Goal: Information Seeking & Learning: Learn about a topic

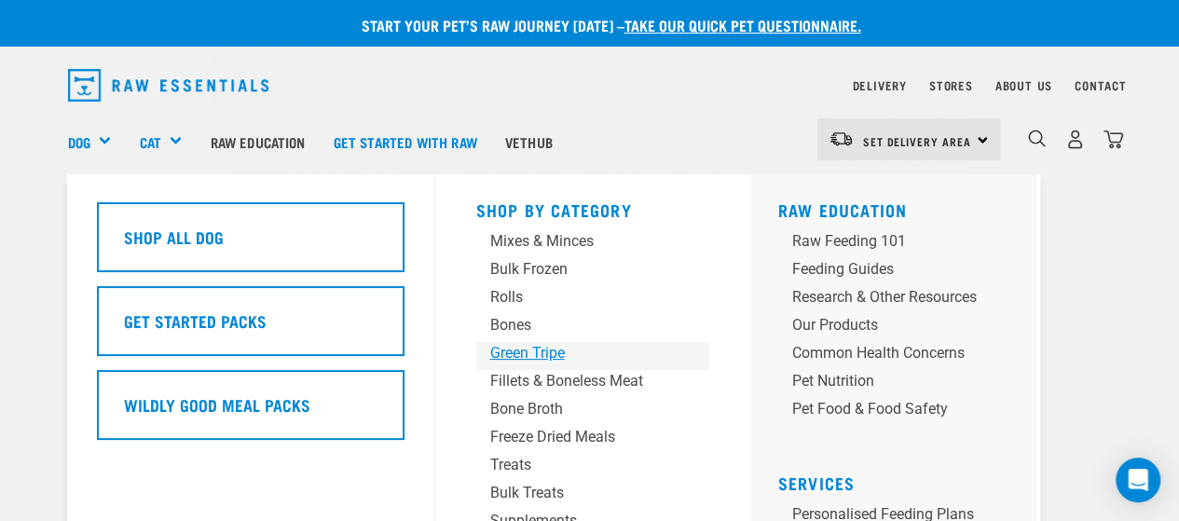
click at [576, 359] on div "Green Tripe" at bounding box center [577, 353] width 174 height 22
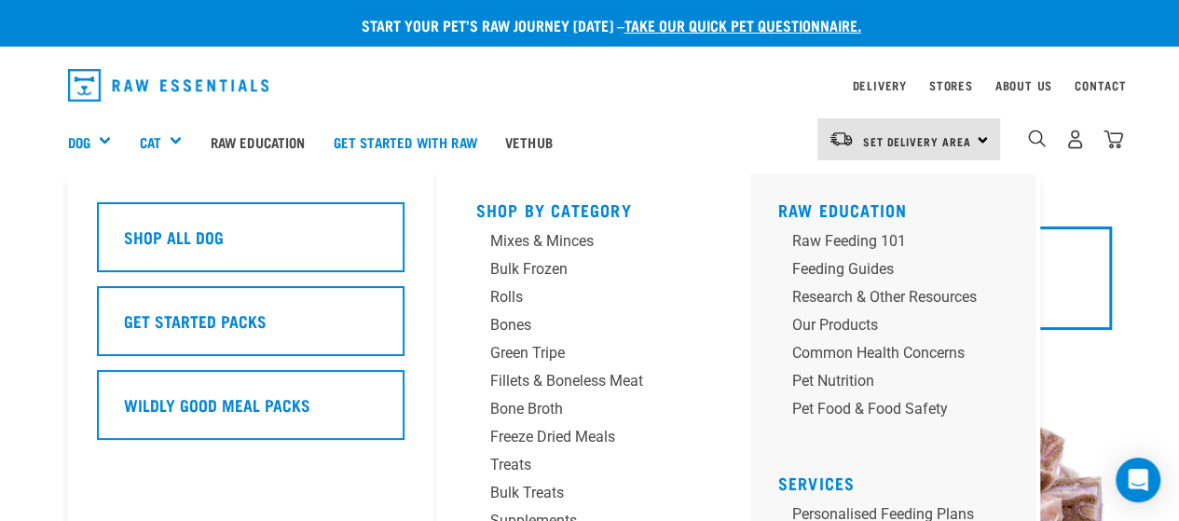
click at [95, 133] on div "Dog" at bounding box center [97, 141] width 58 height 75
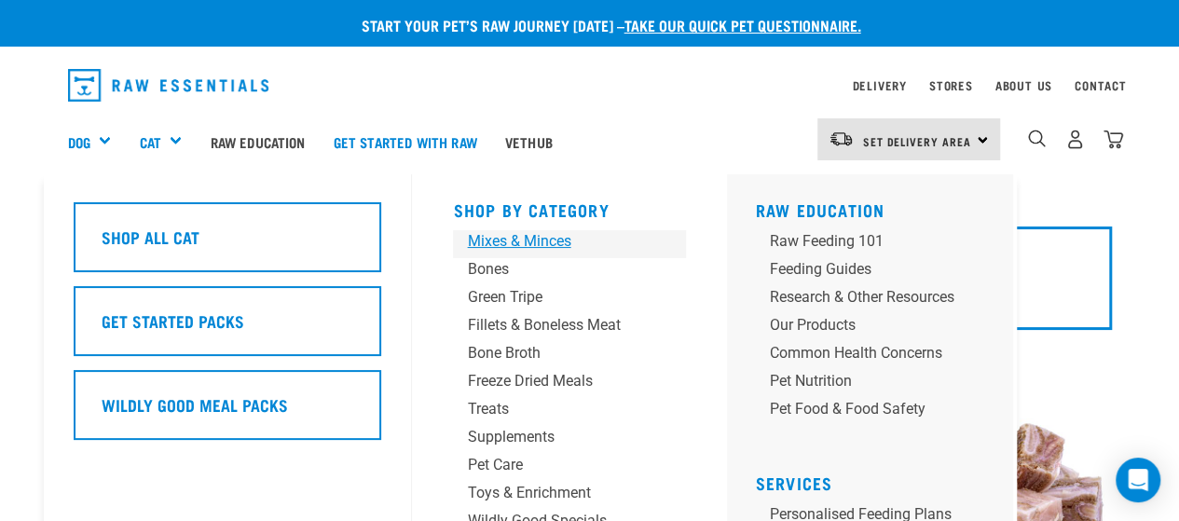
click at [526, 246] on div "Mixes & Minces" at bounding box center [554, 241] width 174 height 22
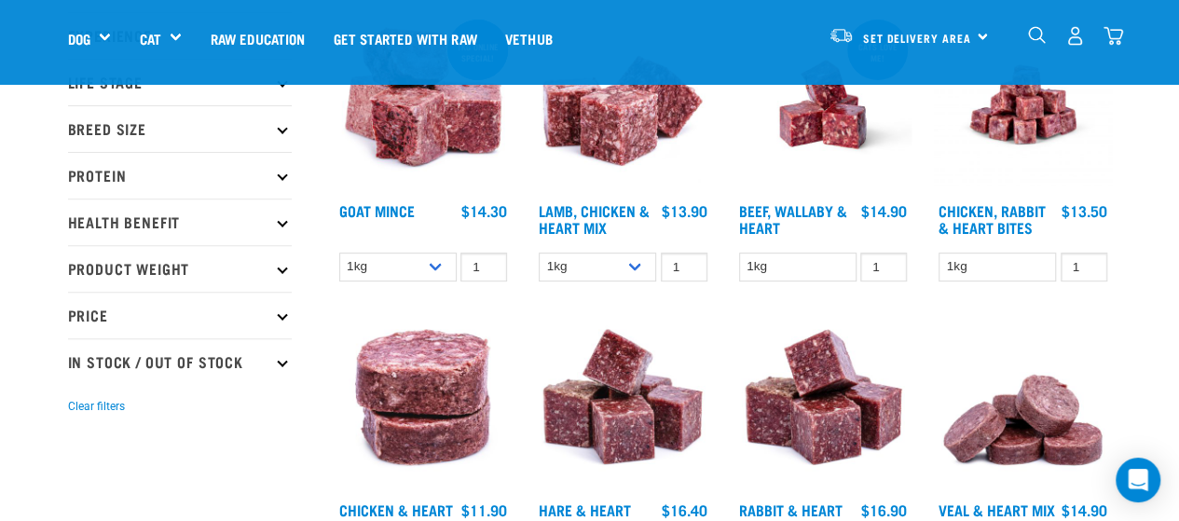
scroll to position [280, 0]
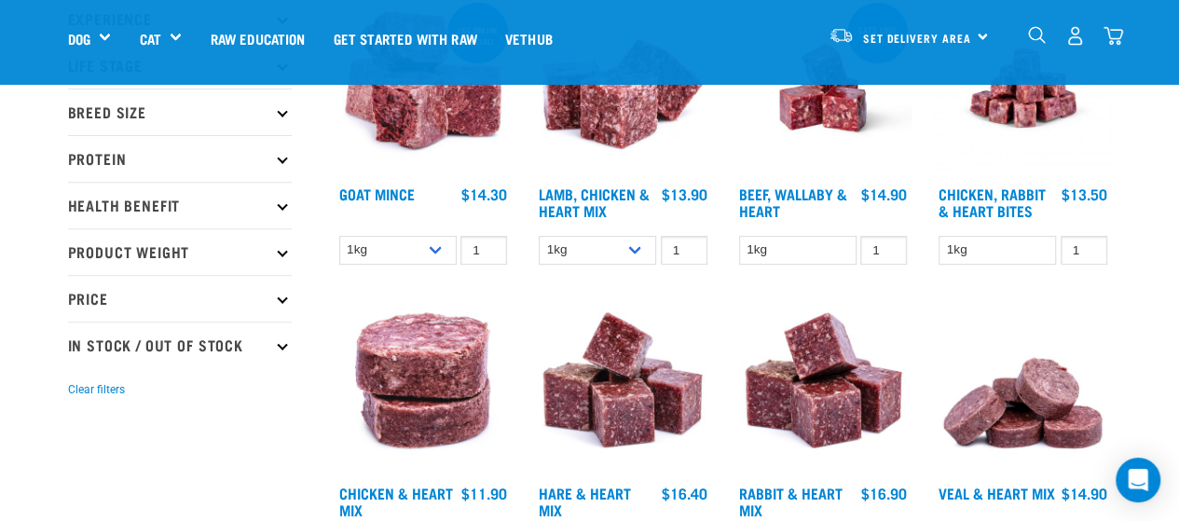
click at [414, 125] on img at bounding box center [424, 88] width 178 height 178
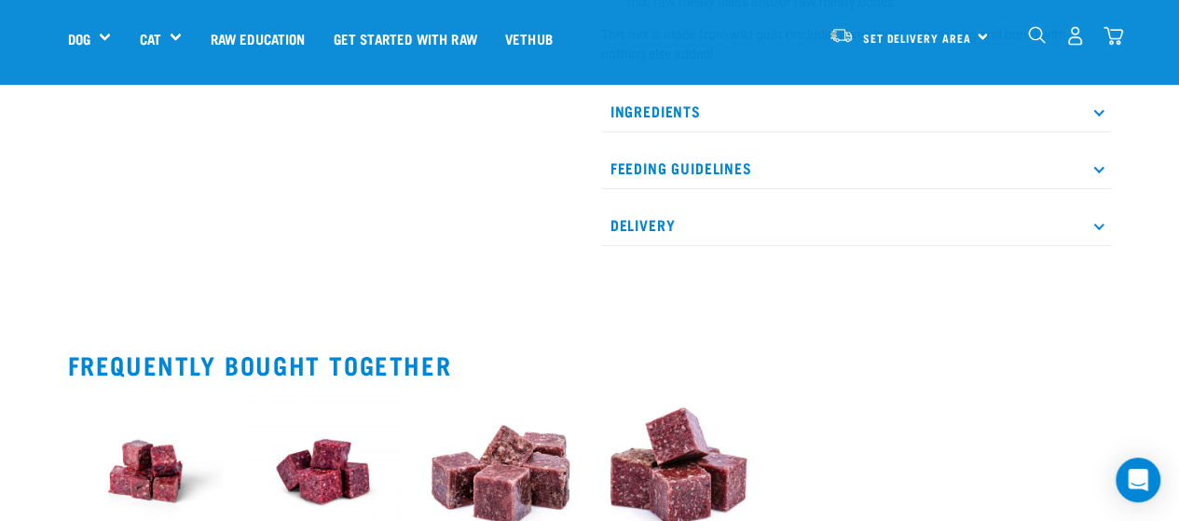
scroll to position [839, 0]
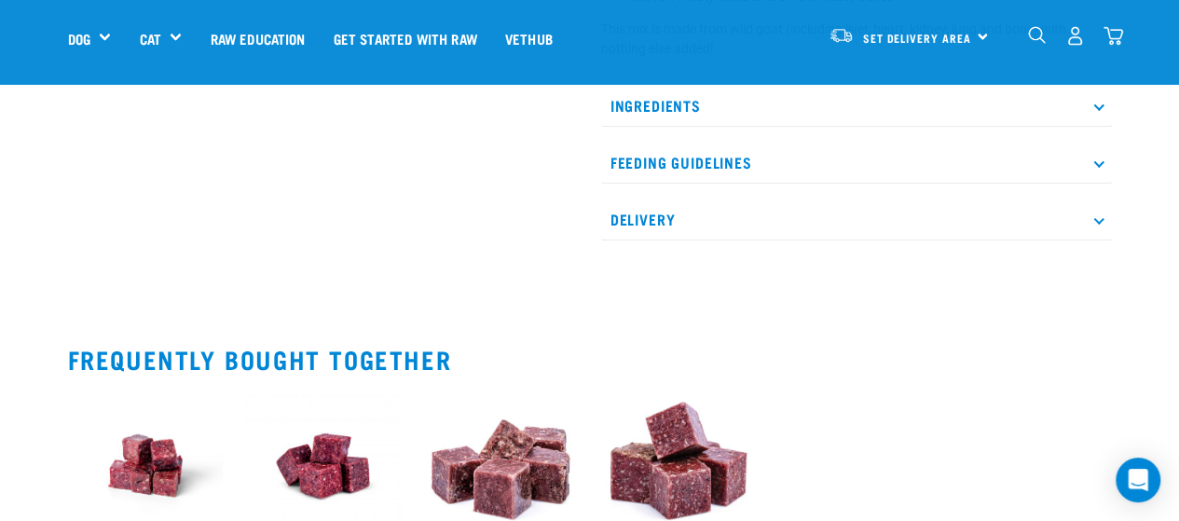
click at [1100, 127] on p "Ingredients" at bounding box center [856, 106] width 511 height 42
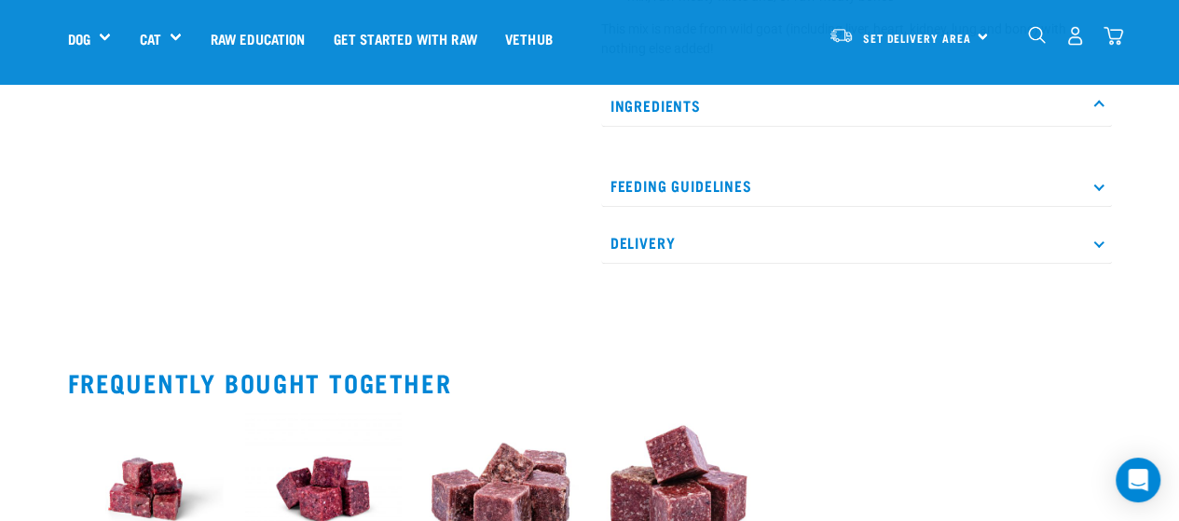
scroll to position [653, 0]
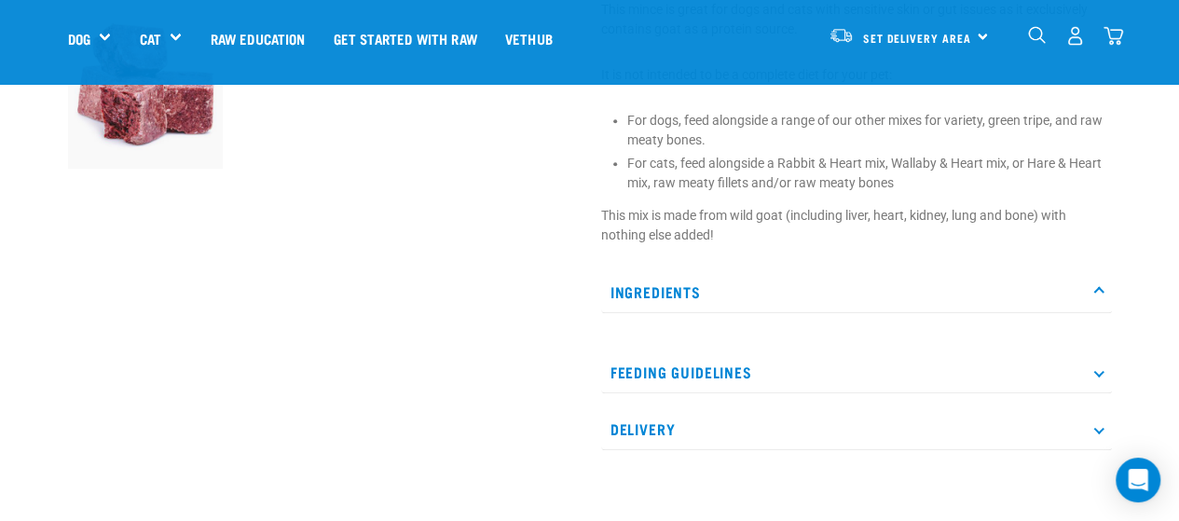
click at [1101, 296] on icon at bounding box center [1098, 291] width 10 height 10
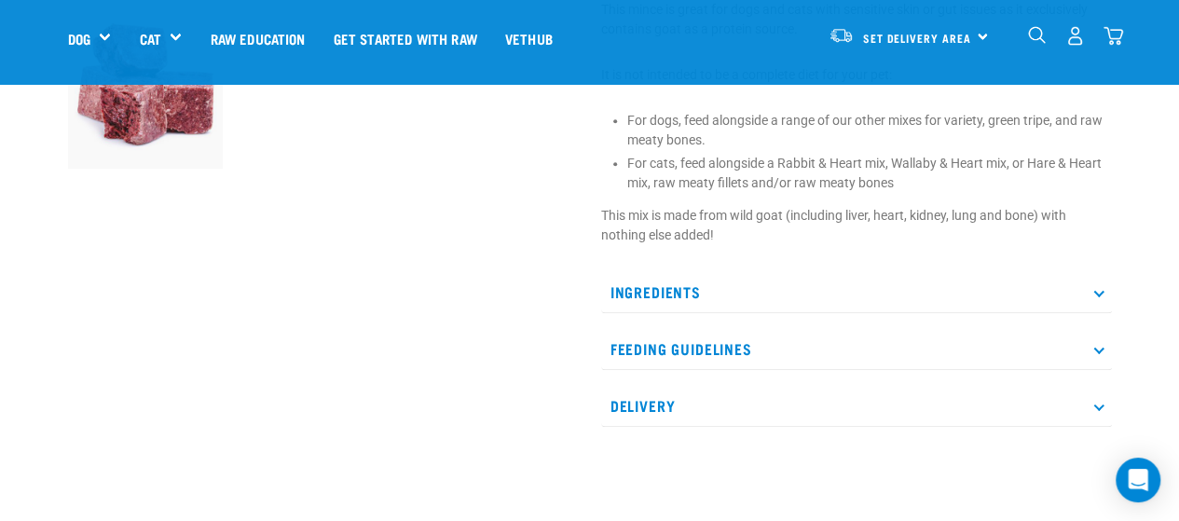
click at [1101, 296] on icon at bounding box center [1098, 291] width 10 height 10
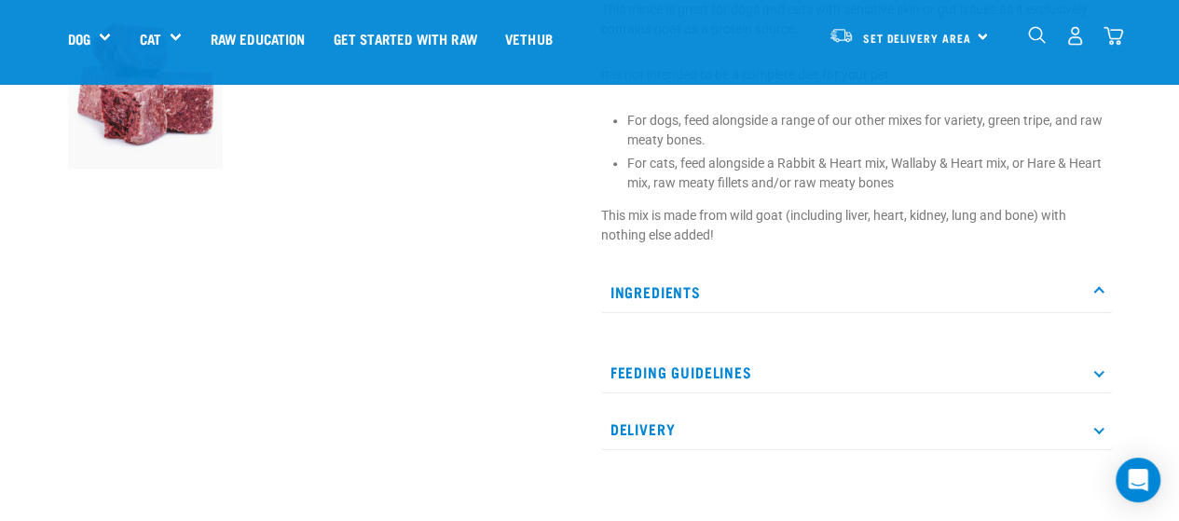
click at [1104, 389] on p "Feeding Guidelines" at bounding box center [856, 372] width 511 height 42
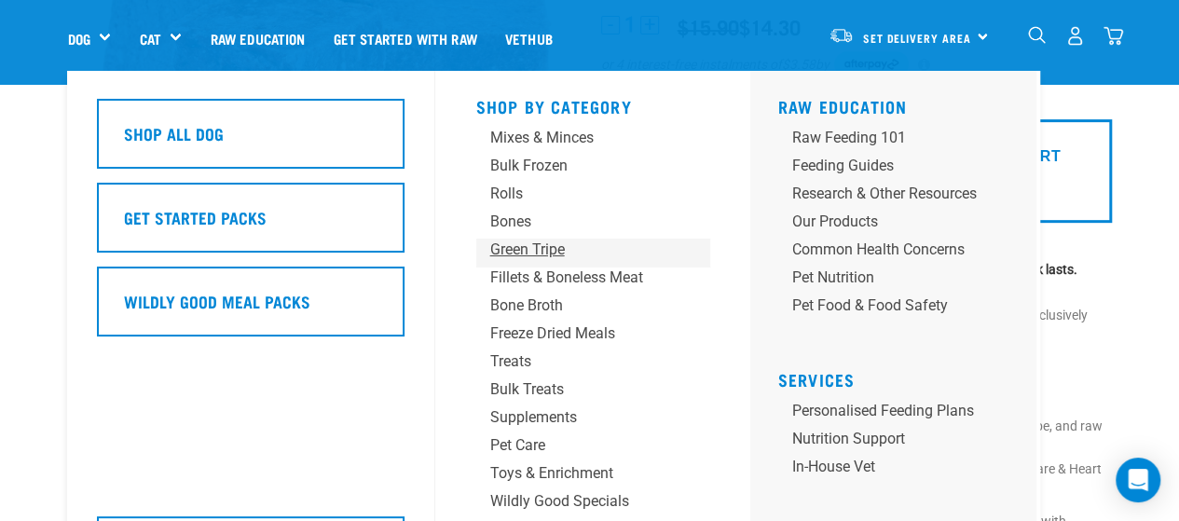
scroll to position [280, 0]
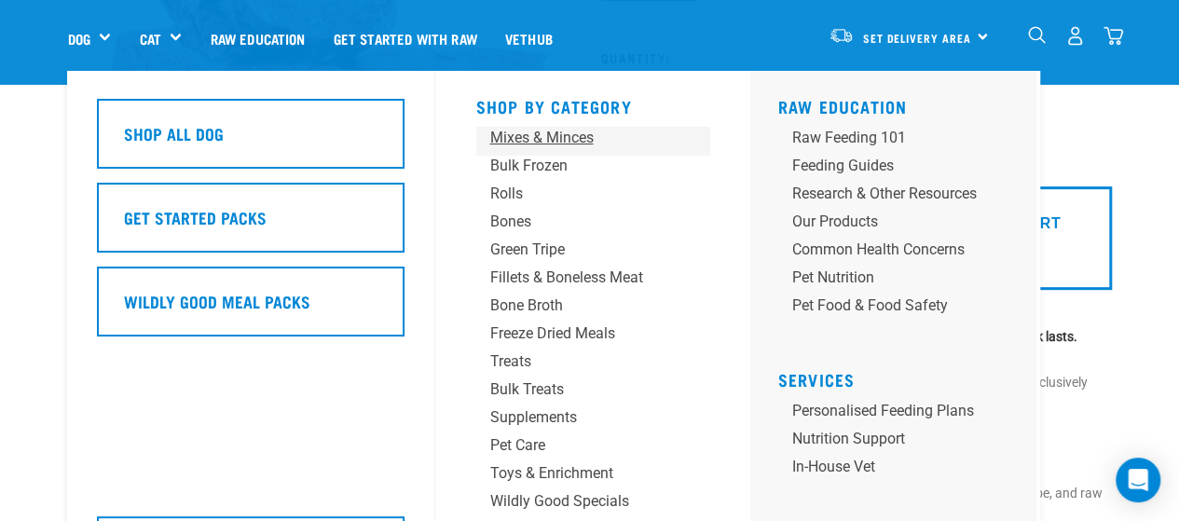
click at [561, 147] on div "Mixes & Minces" at bounding box center [577, 138] width 174 height 22
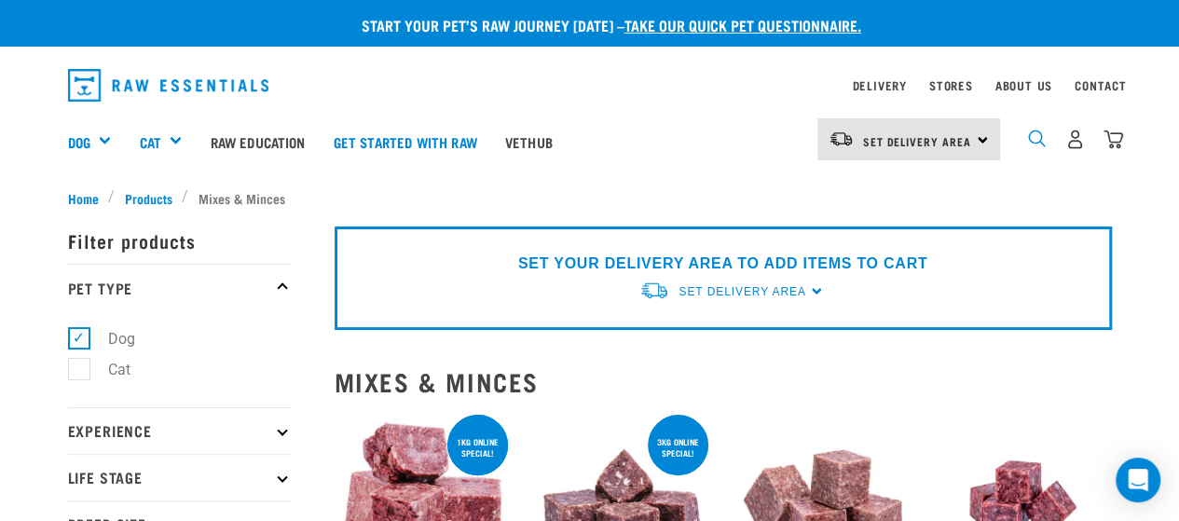
click at [1039, 140] on img "dropdown navigation" at bounding box center [1037, 139] width 18 height 18
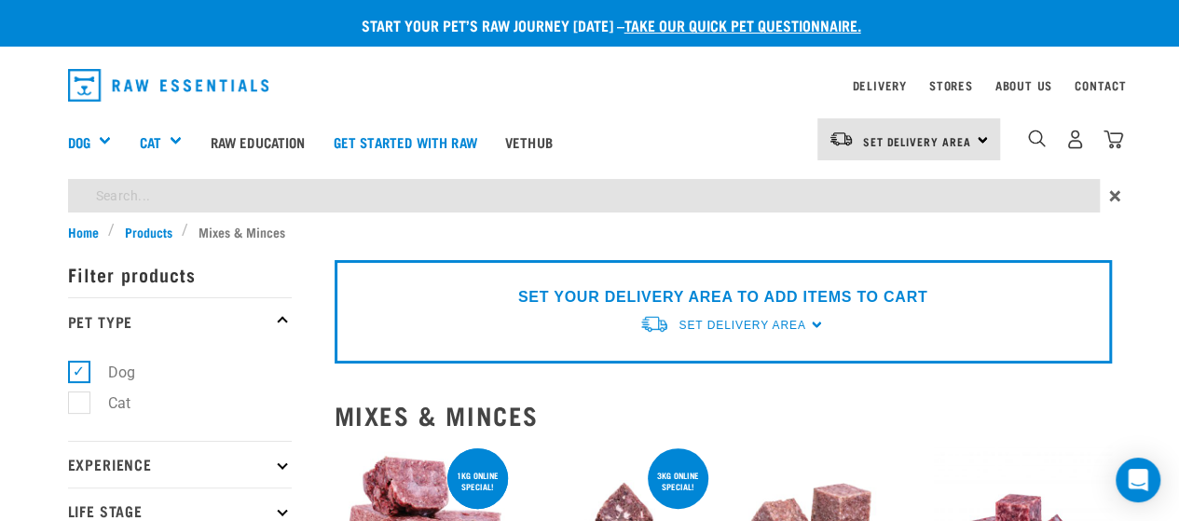
click at [708, 184] on input "search" at bounding box center [584, 196] width 1032 height 34
type input "rabbit"
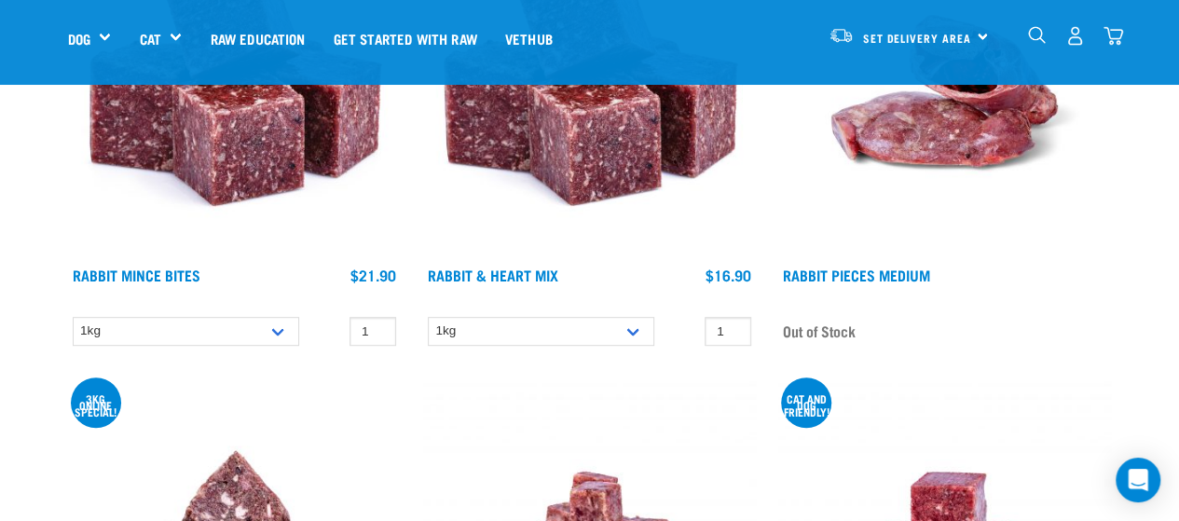
scroll to position [373, 0]
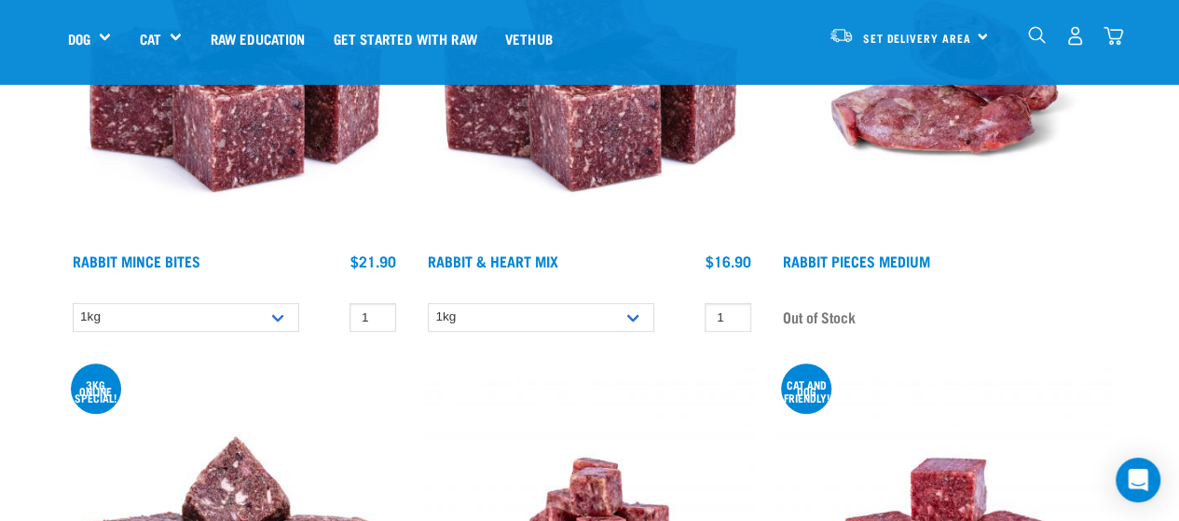
click at [608, 156] on img at bounding box center [589, 77] width 333 height 333
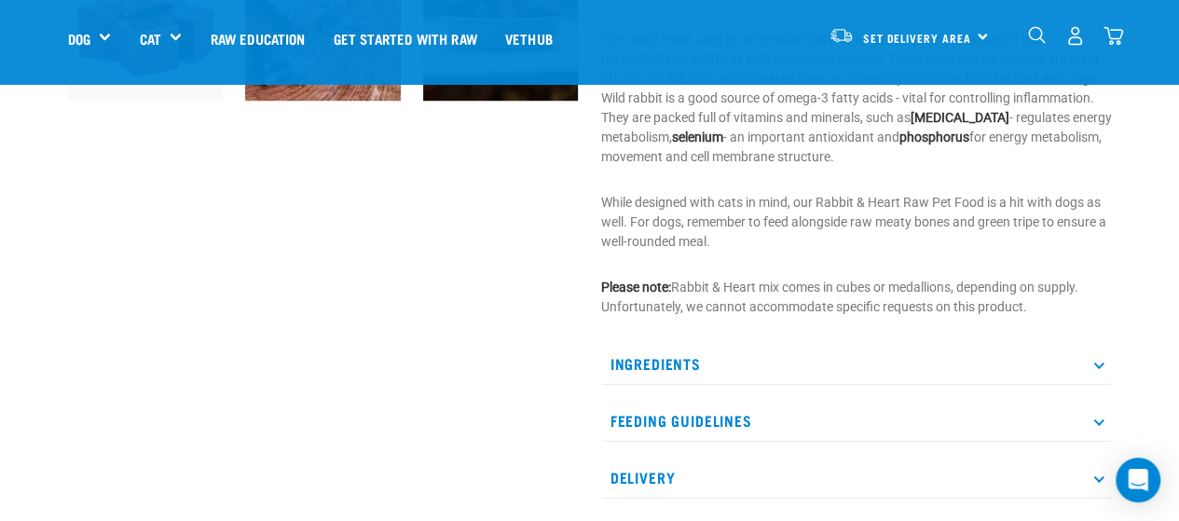
scroll to position [746, 0]
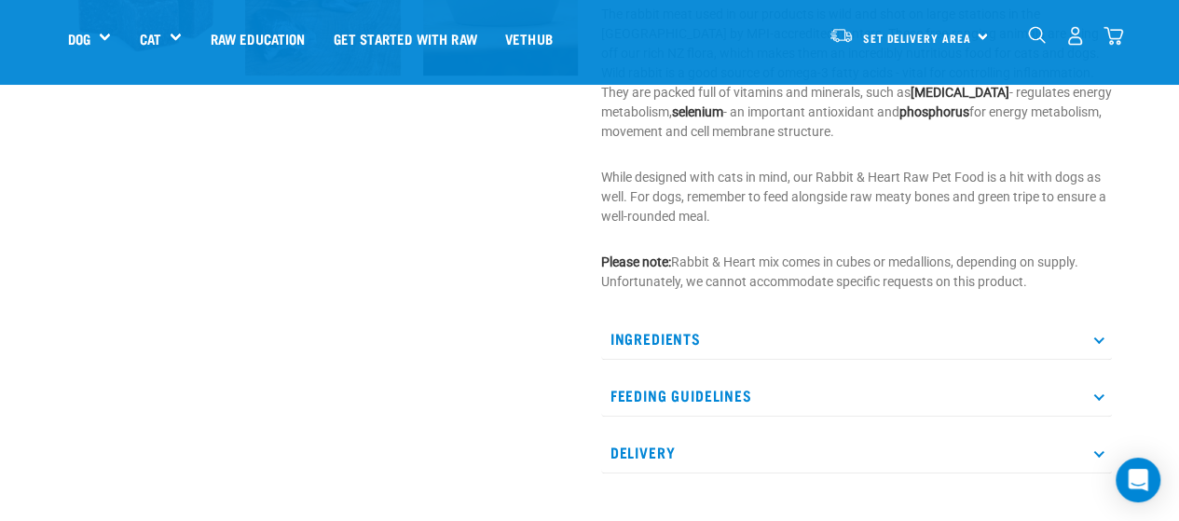
click at [988, 338] on p "Ingredients" at bounding box center [856, 339] width 511 height 42
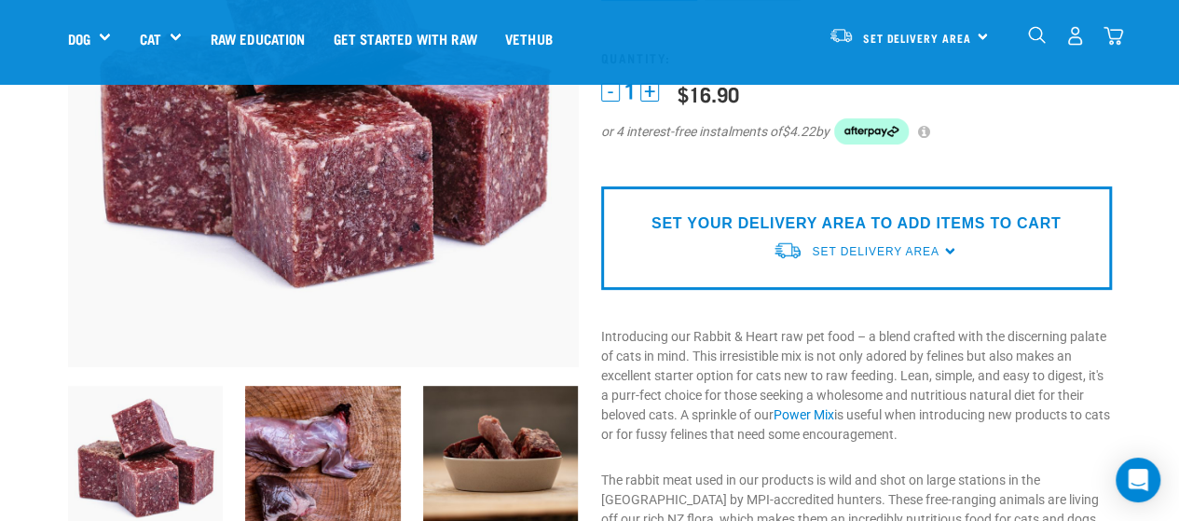
scroll to position [0, 0]
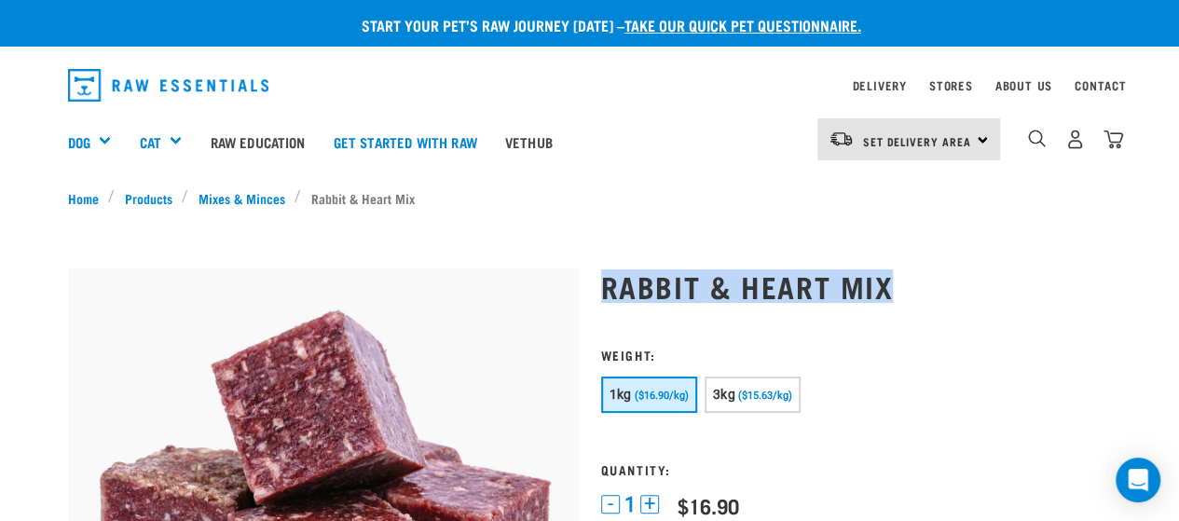
drag, startPoint x: 895, startPoint y: 278, endPoint x: 602, endPoint y: 277, distance: 292.7
click at [602, 277] on h1 "Rabbit & Heart Mix" at bounding box center [856, 286] width 511 height 34
click at [838, 286] on h1 "Rabbit & Heart Mix" at bounding box center [856, 286] width 511 height 34
drag, startPoint x: 852, startPoint y: 284, endPoint x: 598, endPoint y: 286, distance: 253.6
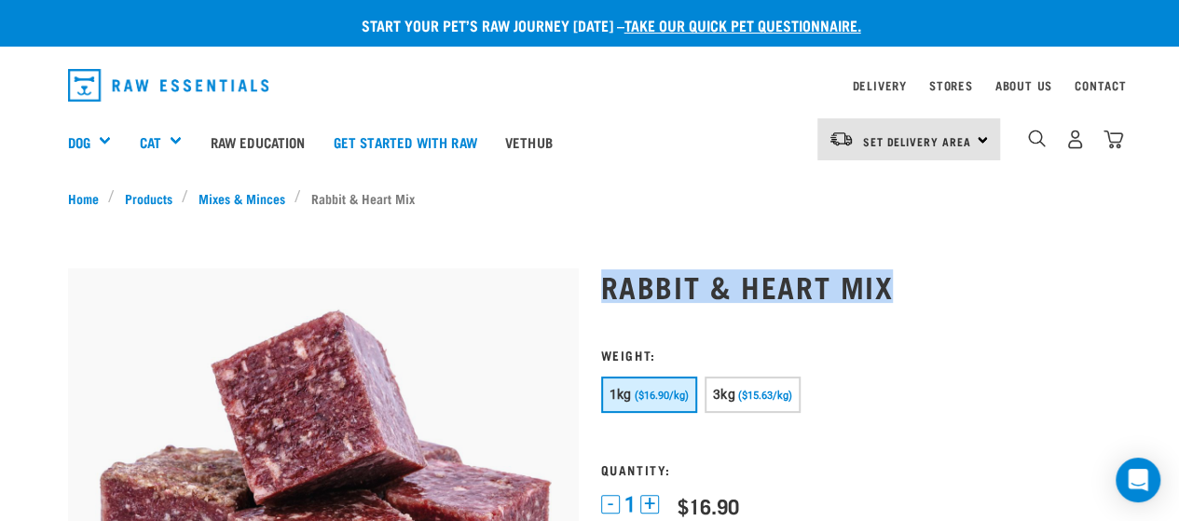
copy h1 "Rabbit & Heart Mix"
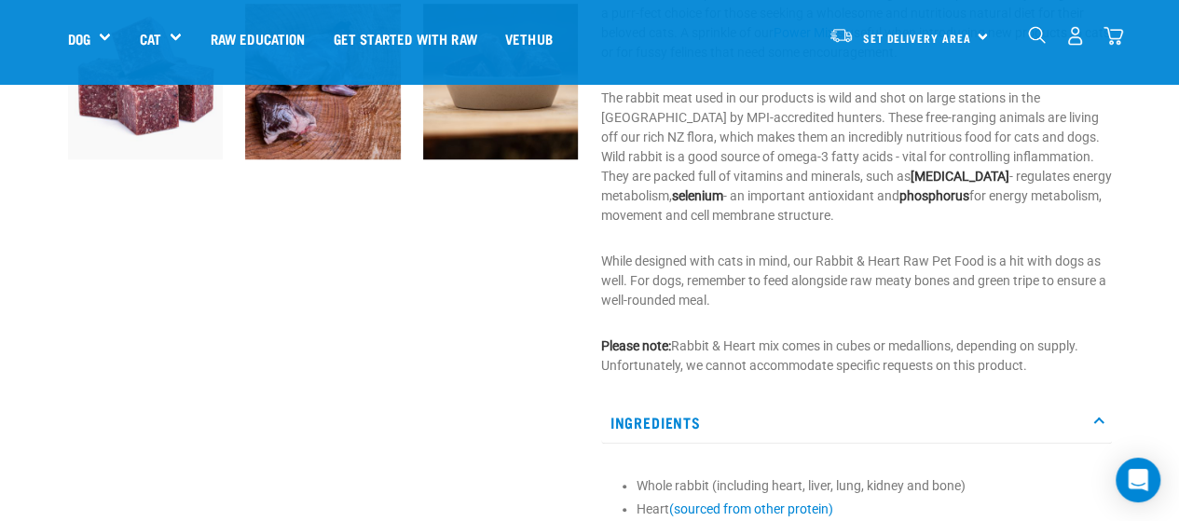
scroll to position [746, 0]
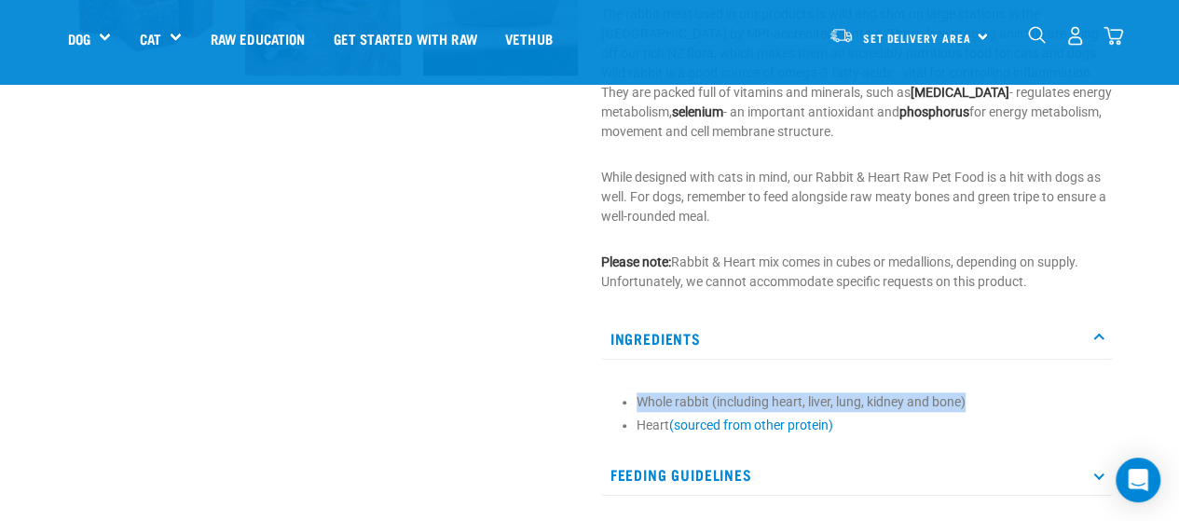
drag, startPoint x: 974, startPoint y: 399, endPoint x: 634, endPoint y: 397, distance: 340.3
click at [634, 397] on section "Whole rabbit (including heart, liver, lung, kidney and bone) Heart (sourced fro…" at bounding box center [857, 413] width 492 height 43
copy li "Whole rabbit (including heart, liver, lung, kidney and bone)"
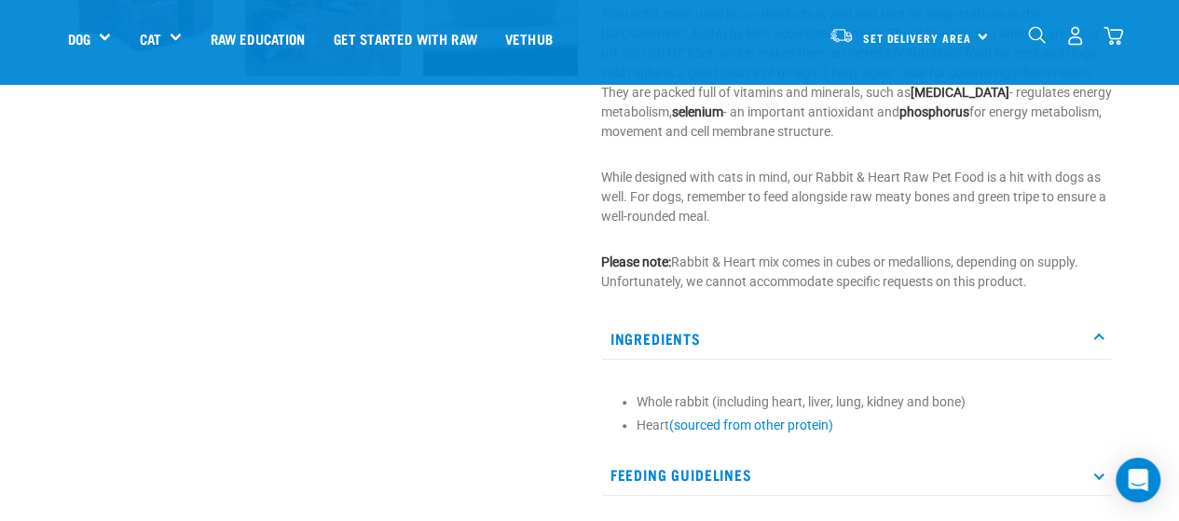
click at [805, 331] on p "Ingredients" at bounding box center [856, 339] width 511 height 42
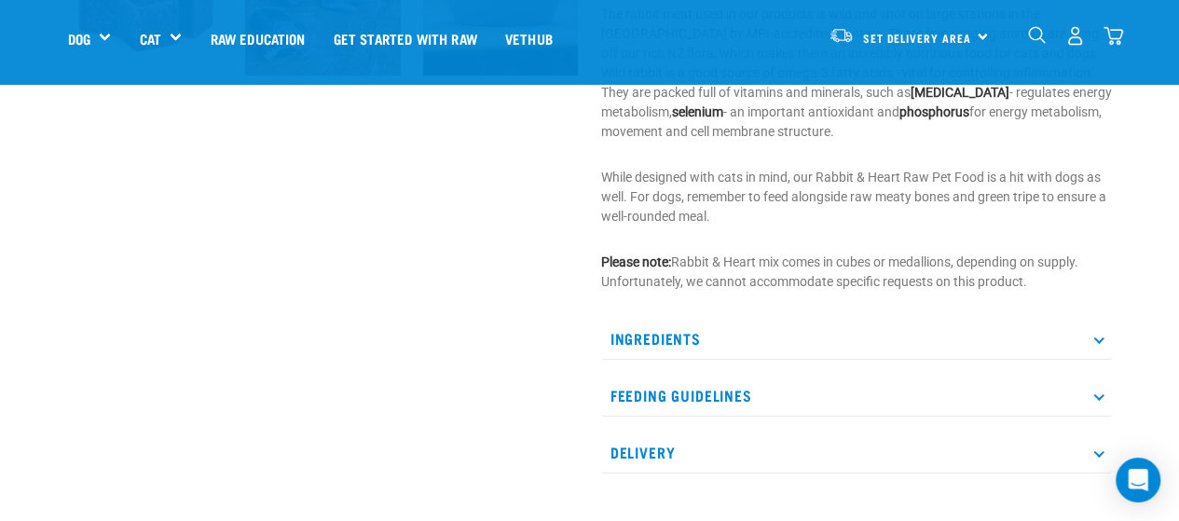
click at [751, 338] on p "Ingredients" at bounding box center [856, 339] width 511 height 42
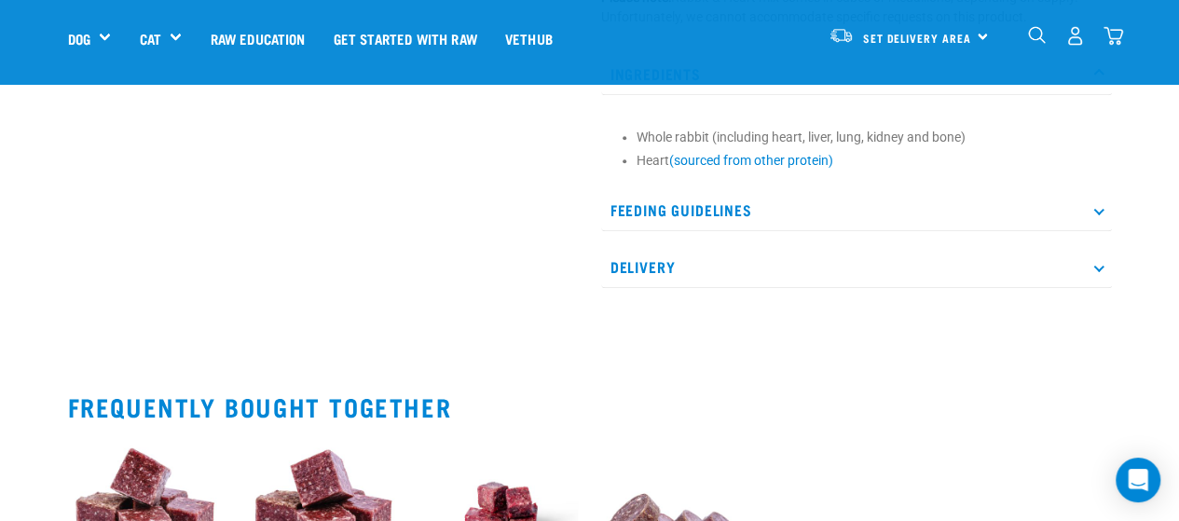
scroll to position [1025, 0]
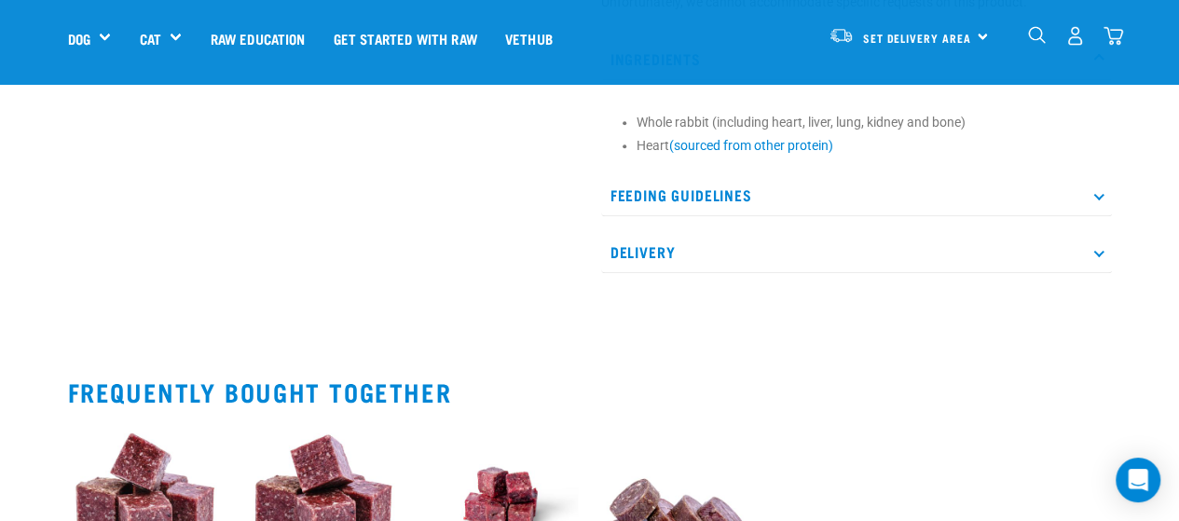
click at [759, 191] on p "Feeding Guidelines" at bounding box center [856, 195] width 511 height 42
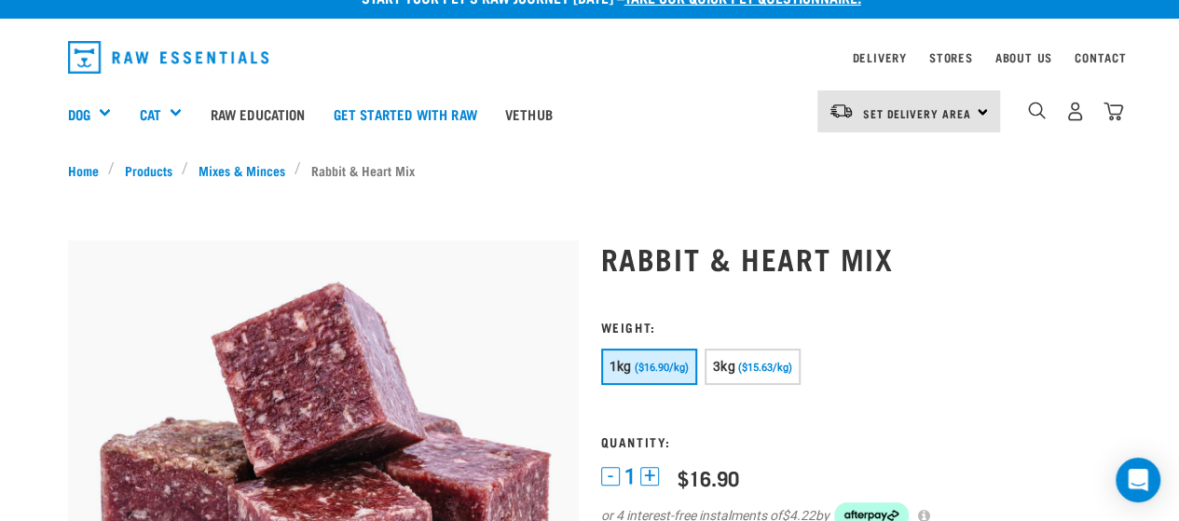
scroll to position [0, 0]
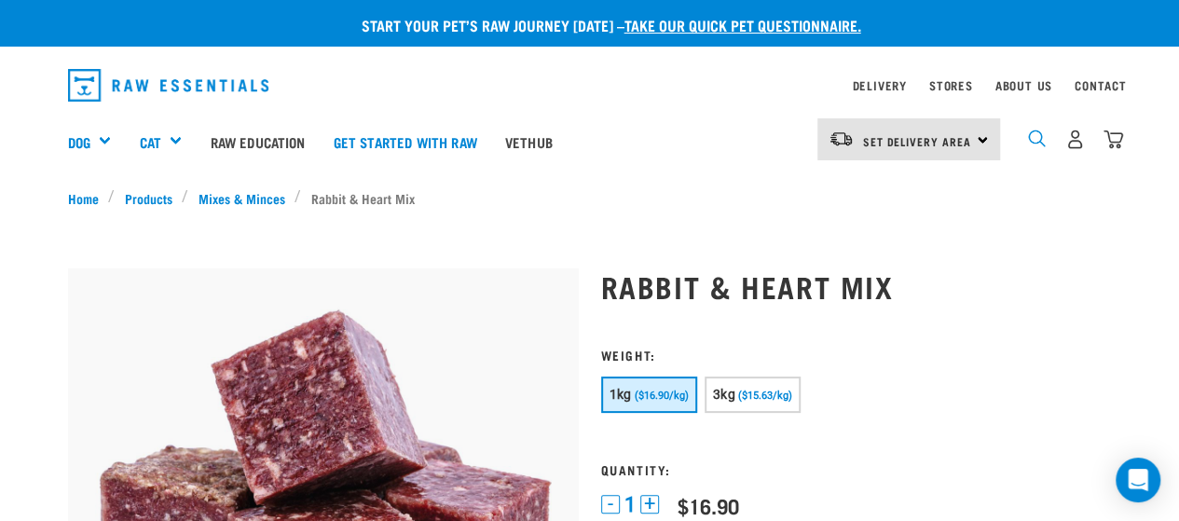
click at [1031, 136] on img "dropdown navigation" at bounding box center [1037, 139] width 18 height 18
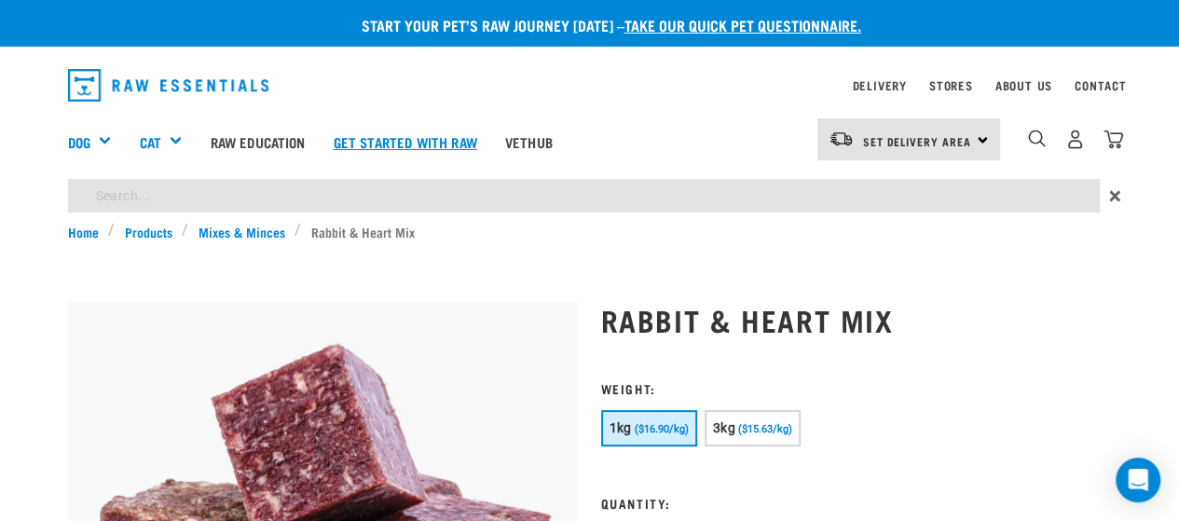
click at [380, 176] on link "Get started with Raw" at bounding box center [406, 141] width 172 height 75
click at [380, 189] on input "search" at bounding box center [584, 196] width 1032 height 34
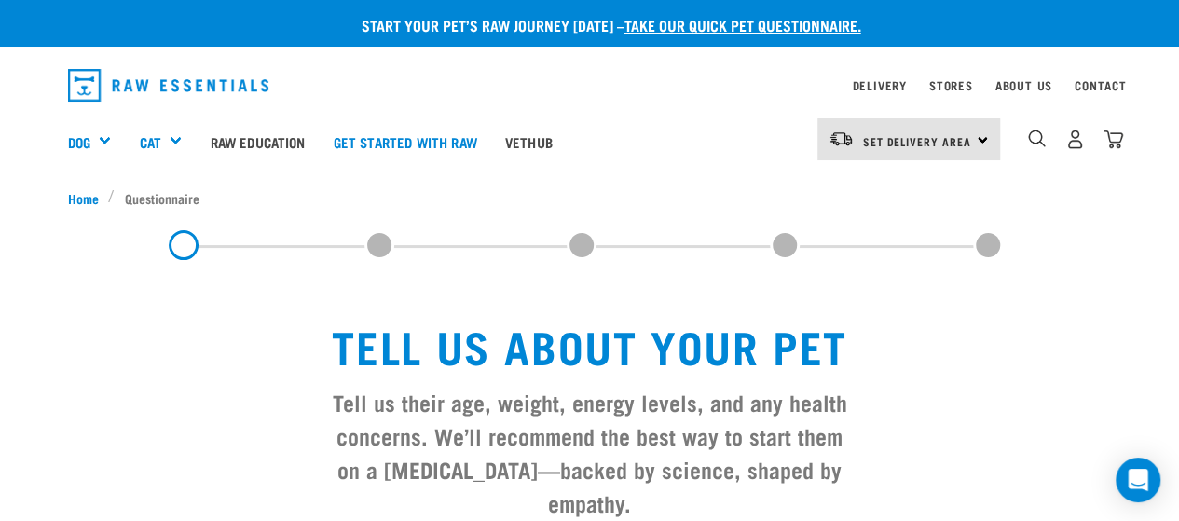
click at [149, 82] on img "dropdown navigation" at bounding box center [168, 85] width 201 height 33
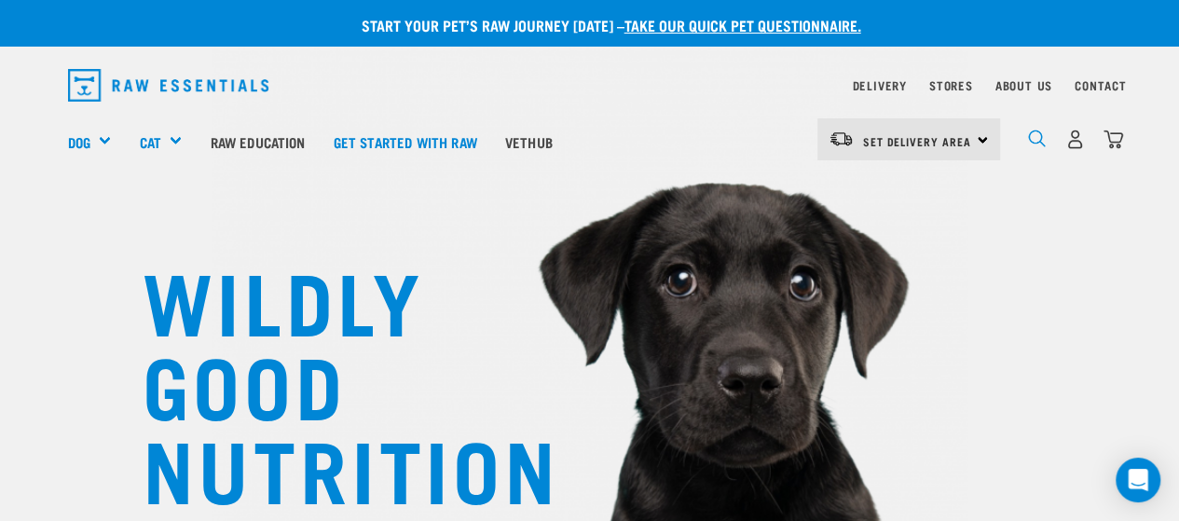
click at [1035, 137] on img "dropdown navigation" at bounding box center [1037, 139] width 18 height 18
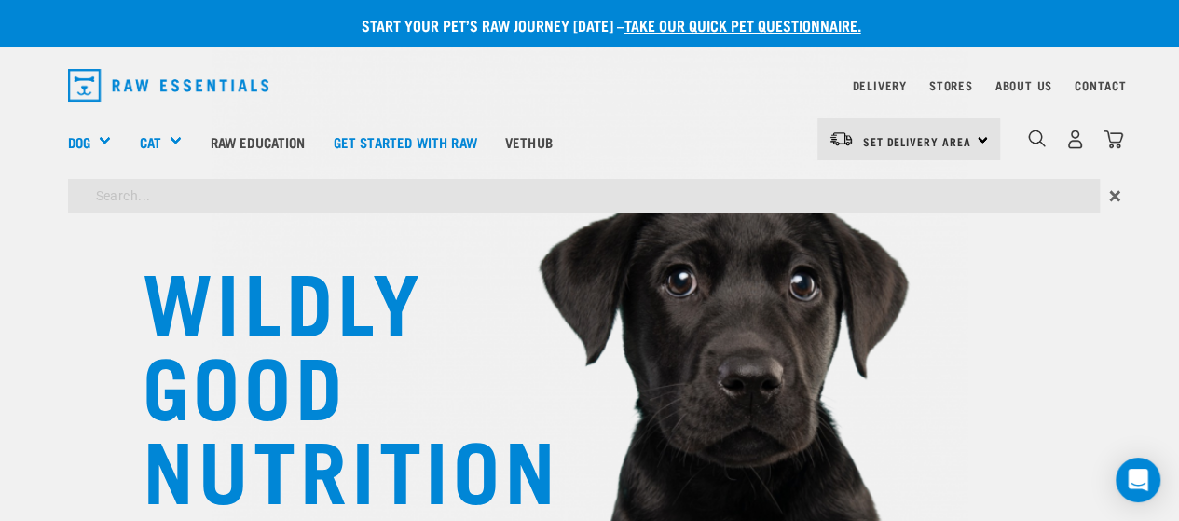
click at [263, 192] on input "search" at bounding box center [584, 196] width 1032 height 34
type input "venison"
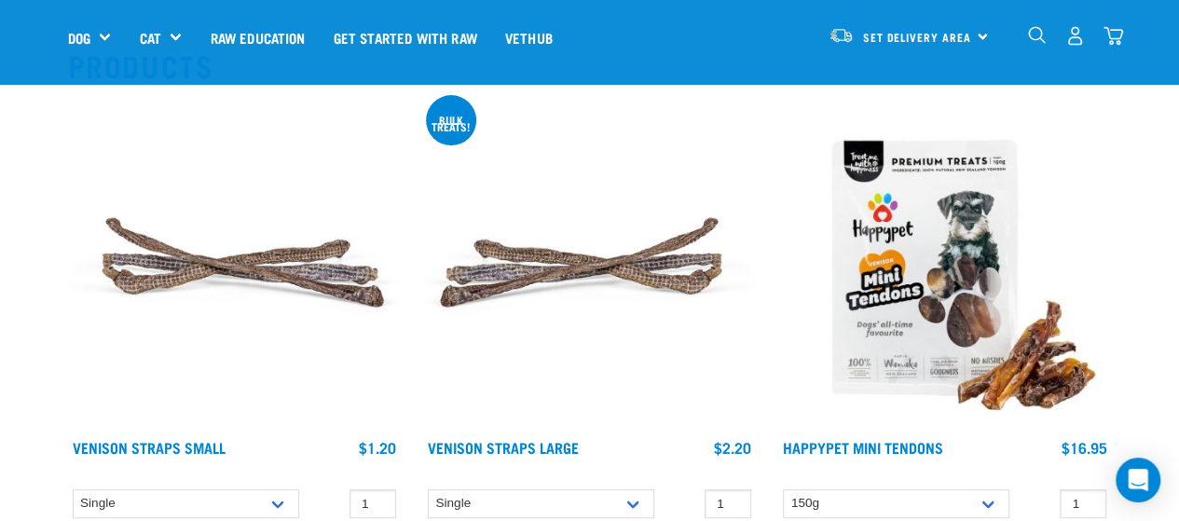
scroll to position [280, 0]
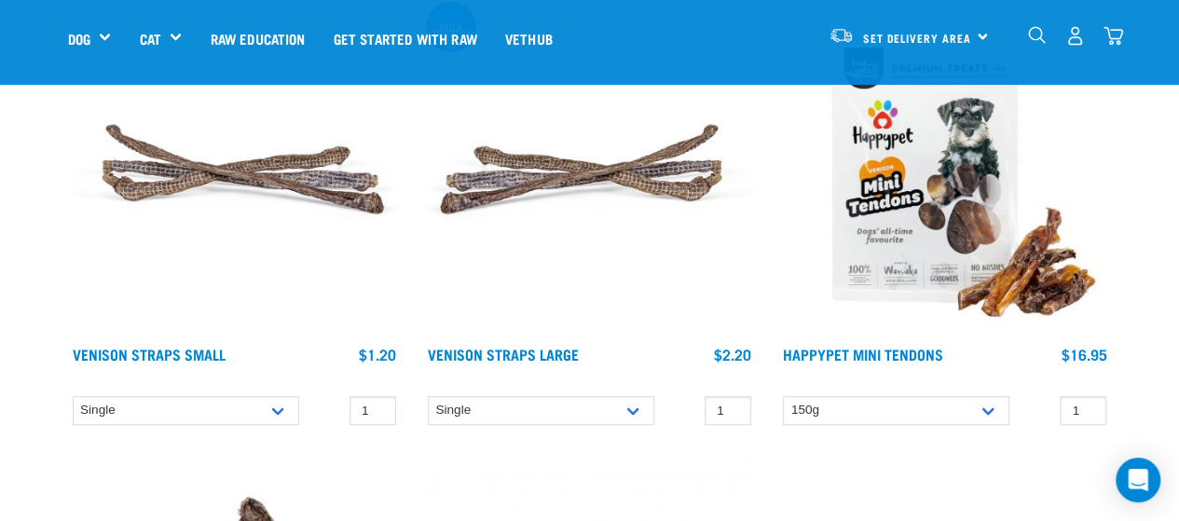
click at [252, 170] on img at bounding box center [234, 170] width 333 height 333
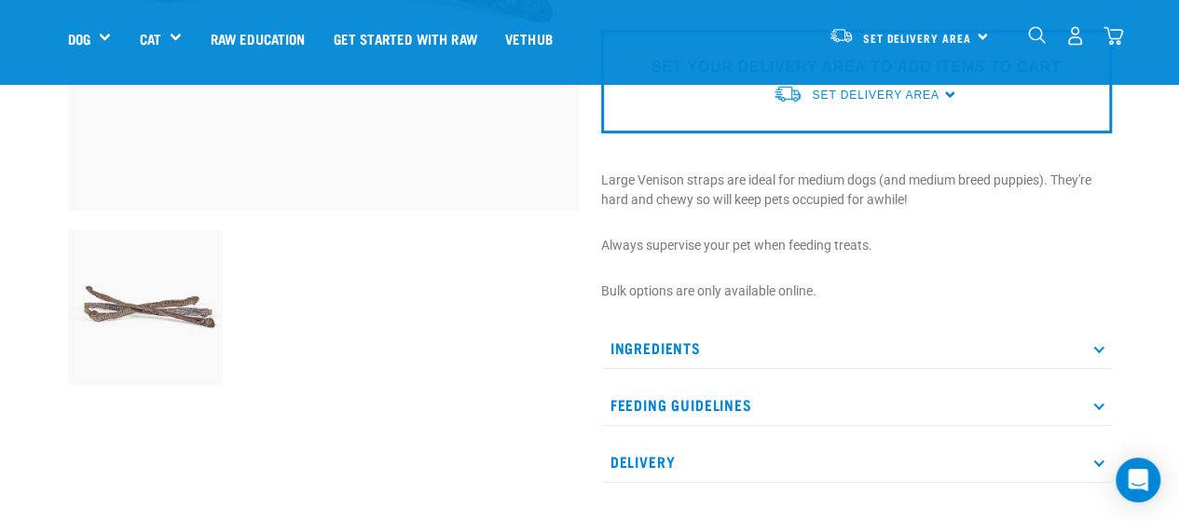
scroll to position [466, 0]
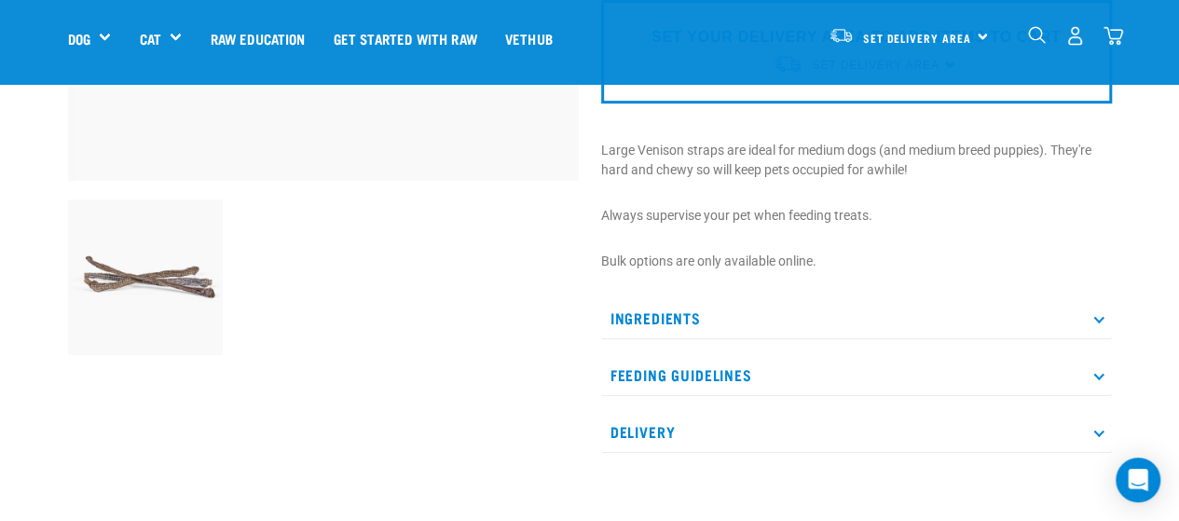
click at [800, 326] on p "Ingredients" at bounding box center [856, 318] width 511 height 42
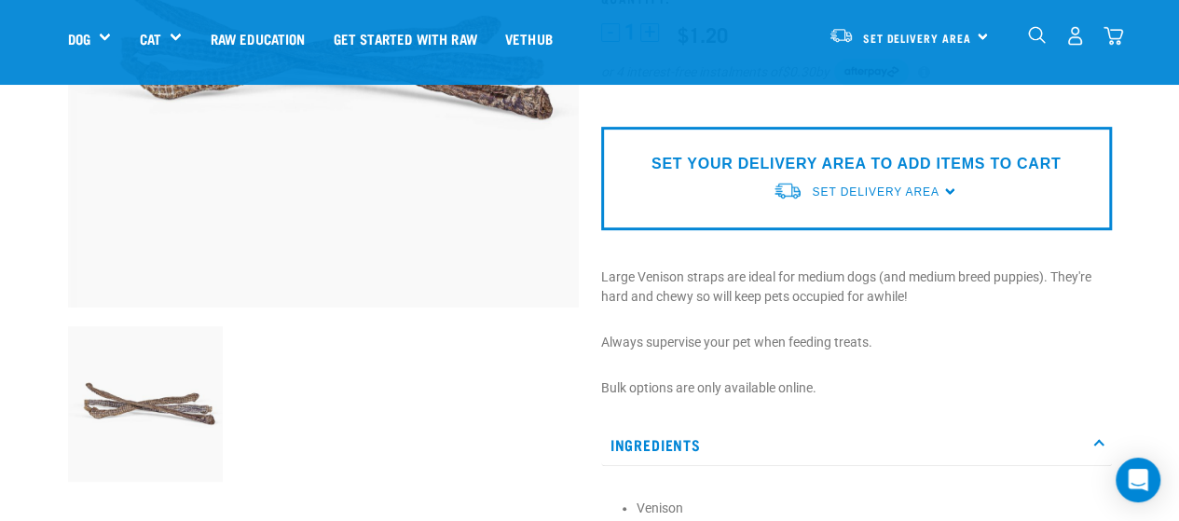
scroll to position [559, 0]
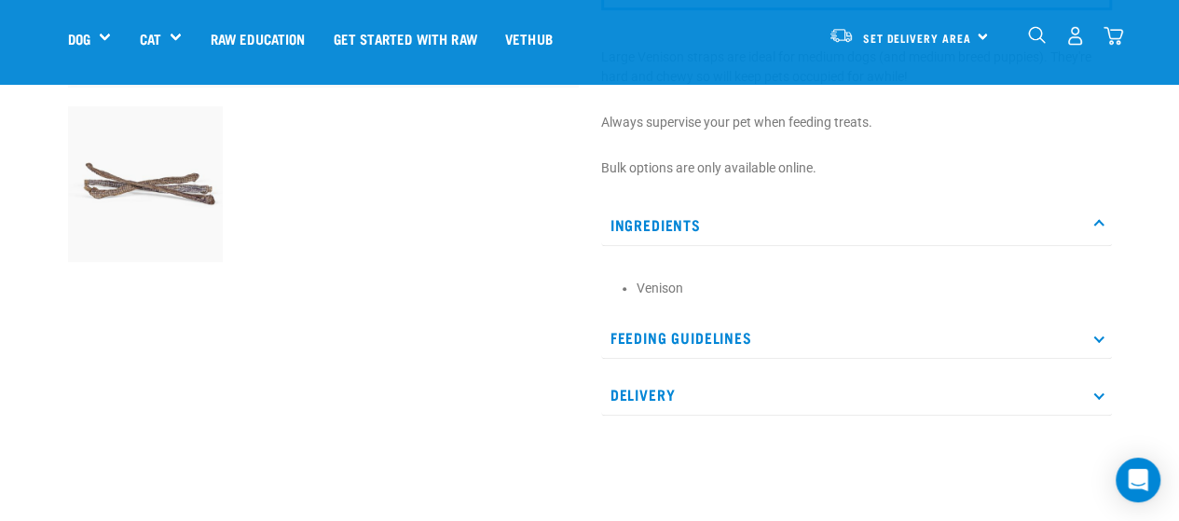
click at [701, 329] on p "Feeding Guidelines" at bounding box center [856, 338] width 511 height 42
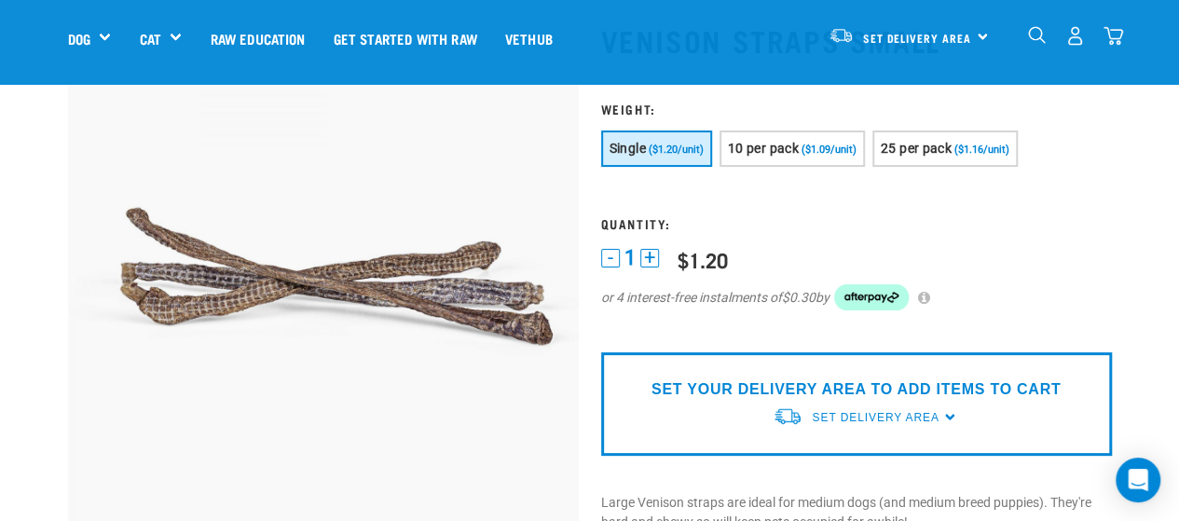
scroll to position [0, 0]
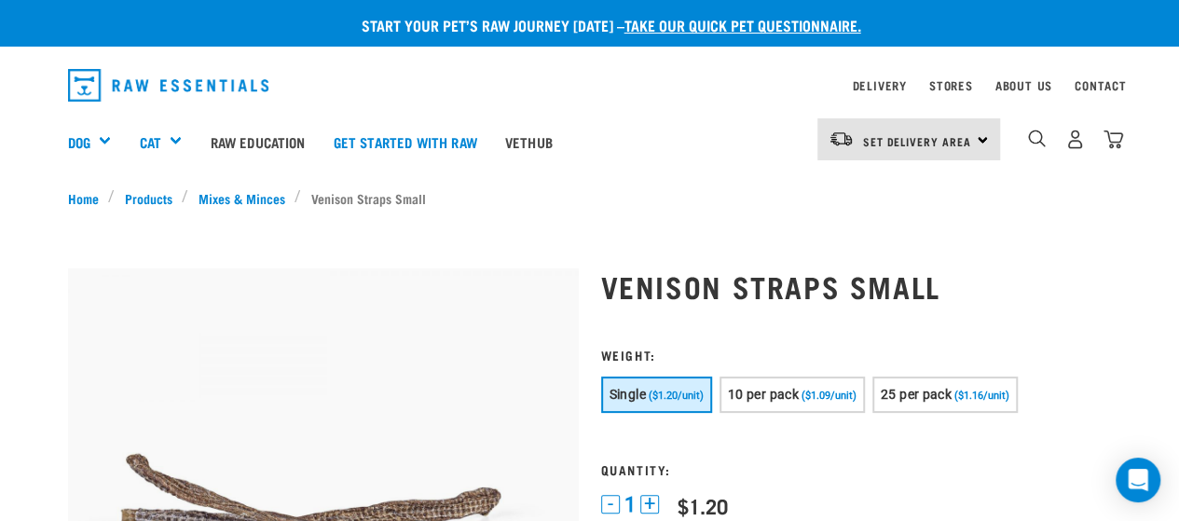
click at [611, 294] on h1 "Venison Straps Small" at bounding box center [856, 286] width 511 height 34
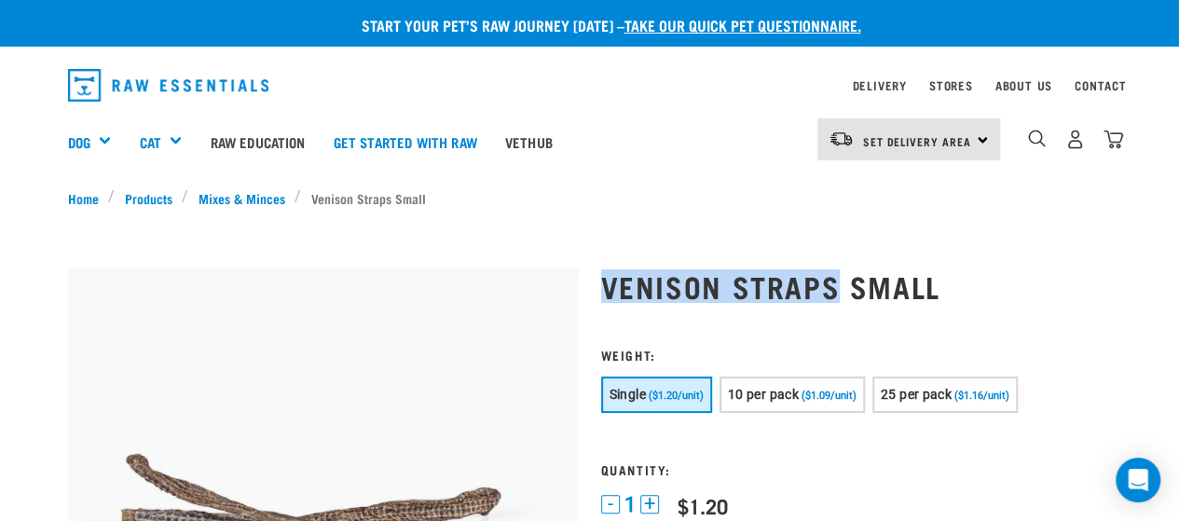
drag, startPoint x: 831, startPoint y: 280, endPoint x: 603, endPoint y: 286, distance: 227.5
click at [603, 286] on h1 "Venison Straps Small" at bounding box center [856, 286] width 511 height 34
copy h1 "Venison Straps"
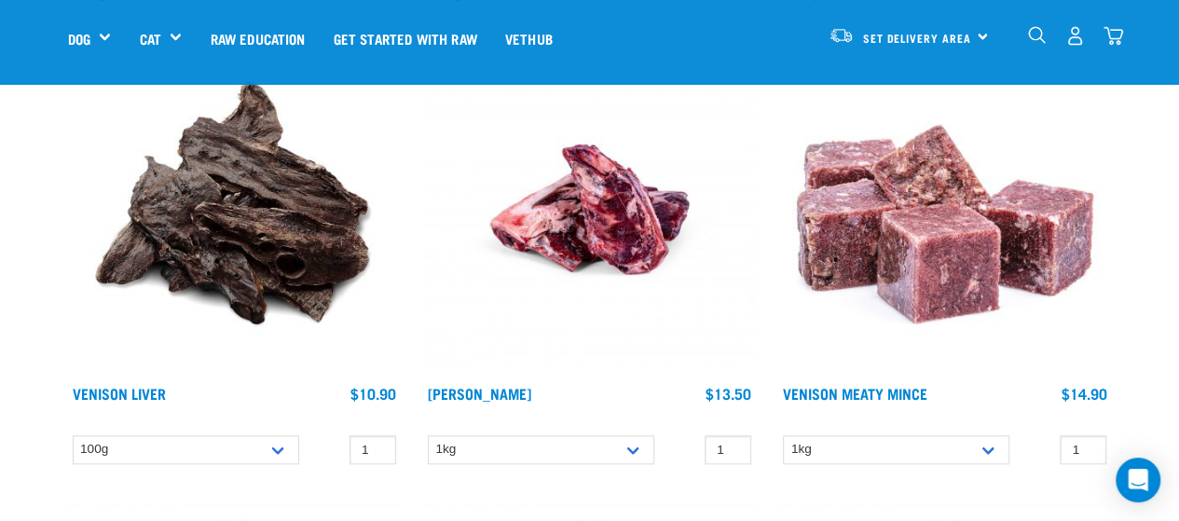
scroll to position [692, 0]
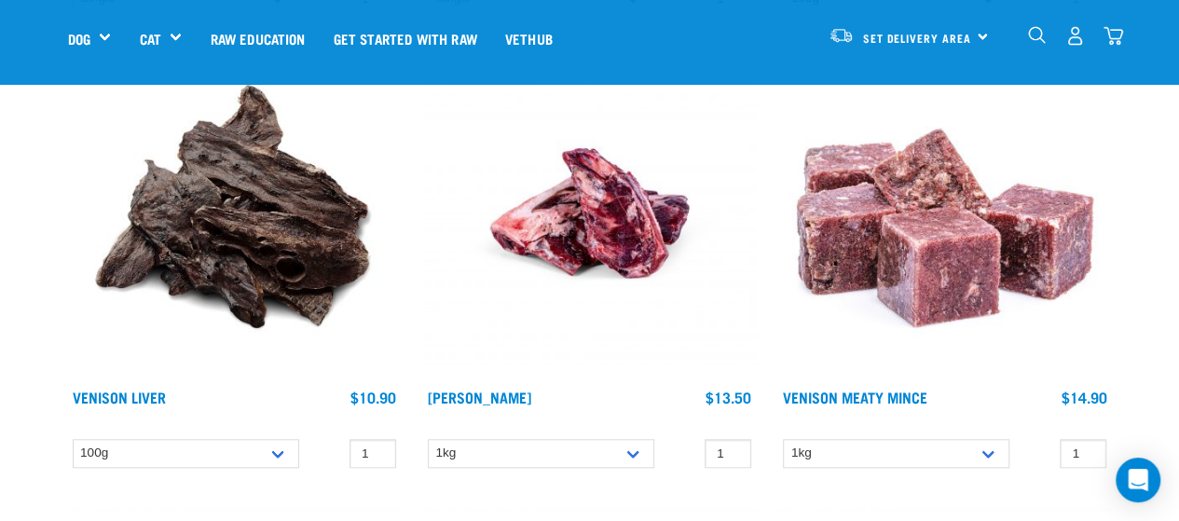
click at [969, 284] on img at bounding box center [944, 213] width 333 height 333
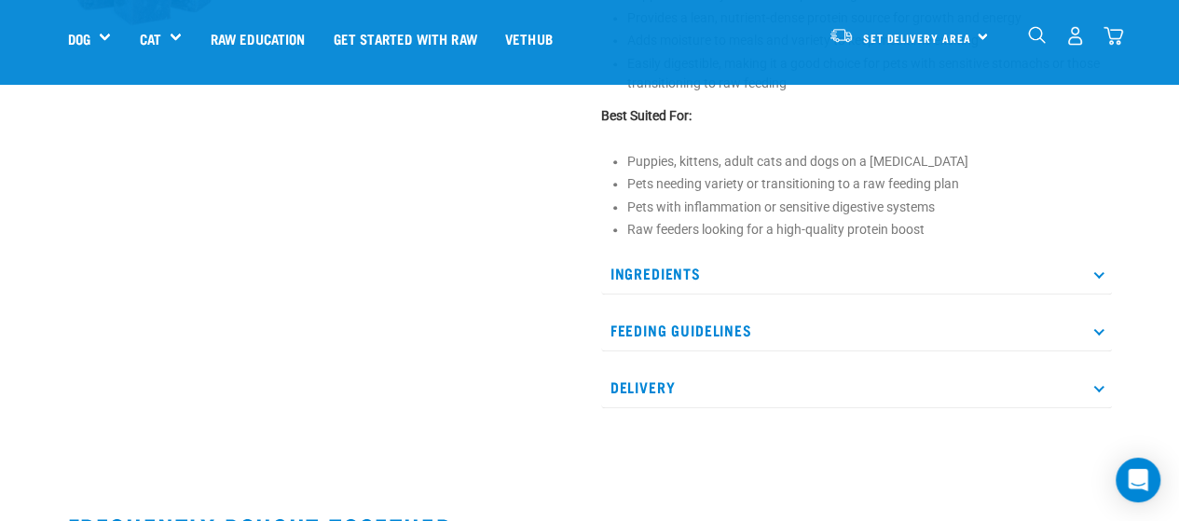
scroll to position [839, 0]
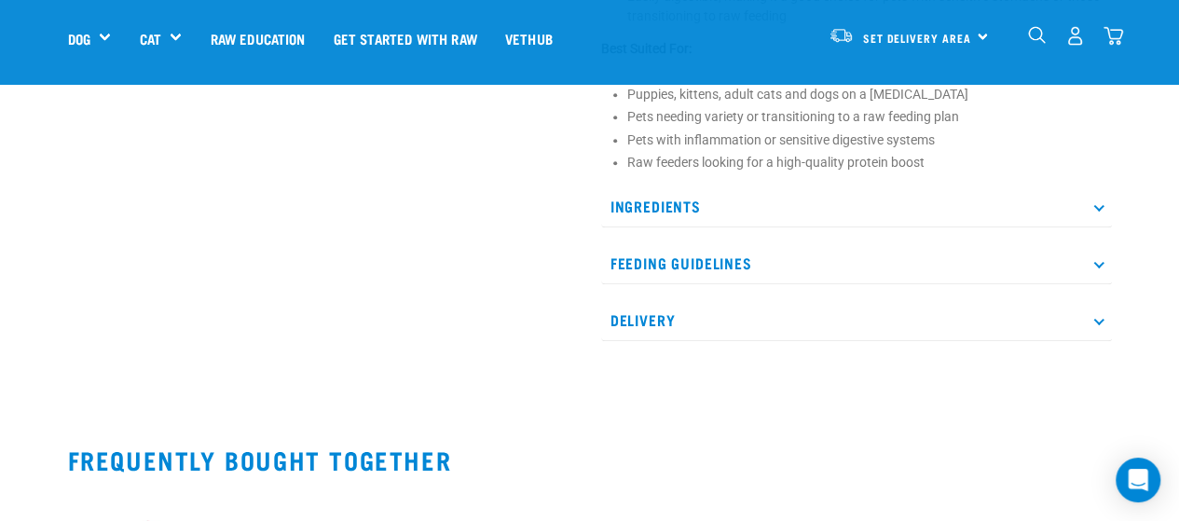
click at [789, 232] on div "Ingredients 100% Wild NZ Venison Muscle Meat Wild Venison sourced from the Sout…" at bounding box center [856, 264] width 511 height 156
click at [720, 213] on p "Ingredients" at bounding box center [856, 207] width 511 height 42
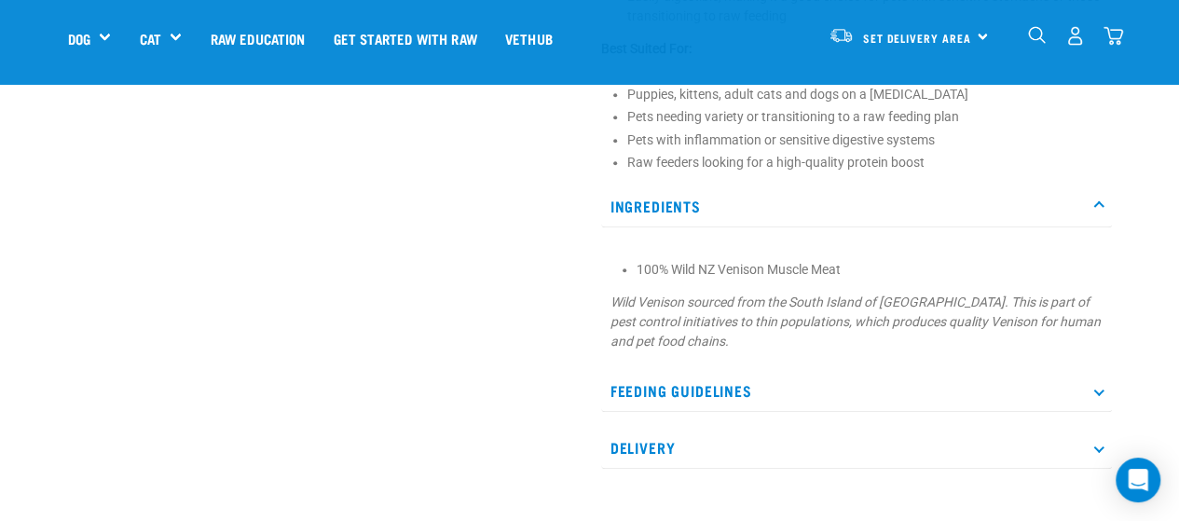
scroll to position [466, 0]
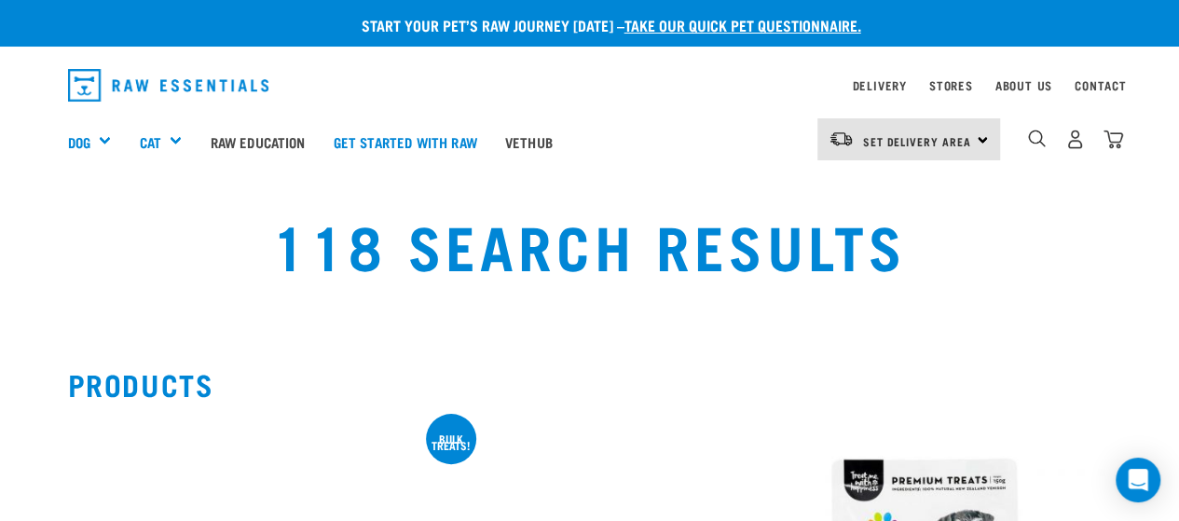
click at [1035, 148] on div "dropdown navigation" at bounding box center [1037, 140] width 20 height 20
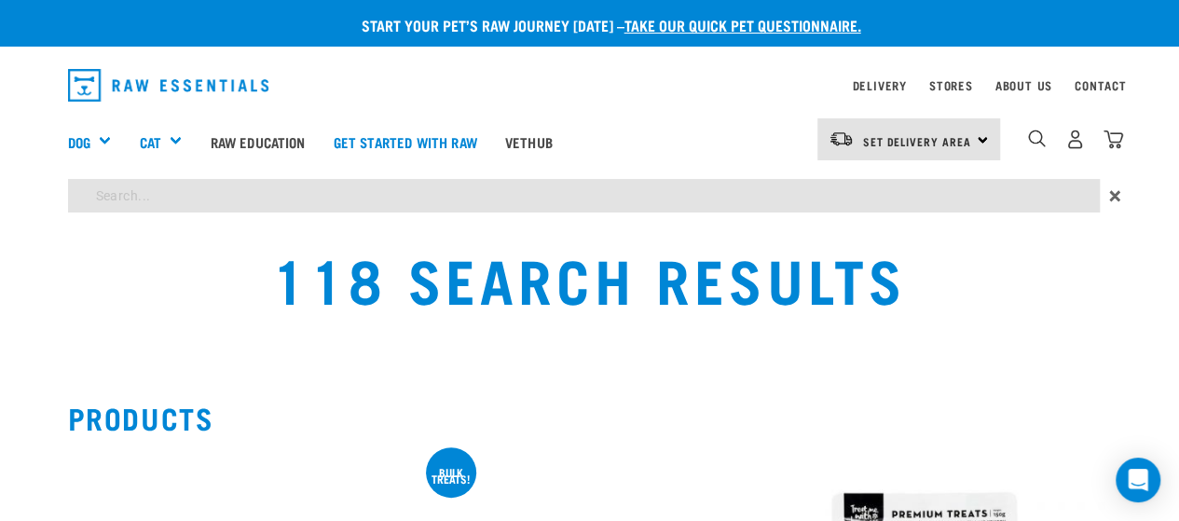
click at [643, 205] on input "search" at bounding box center [584, 196] width 1032 height 34
type input "venison mince"
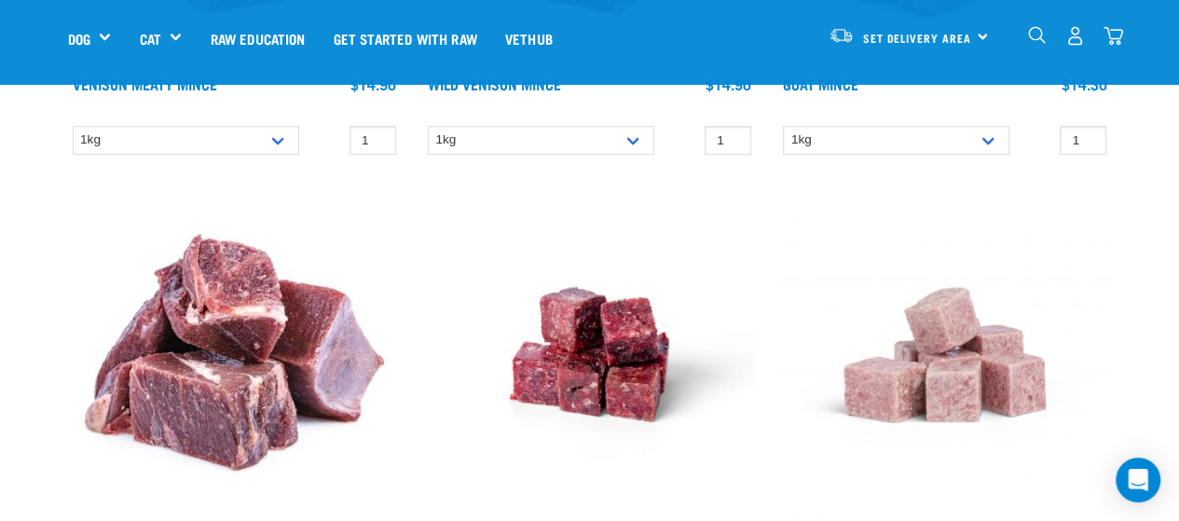
scroll to position [186, 0]
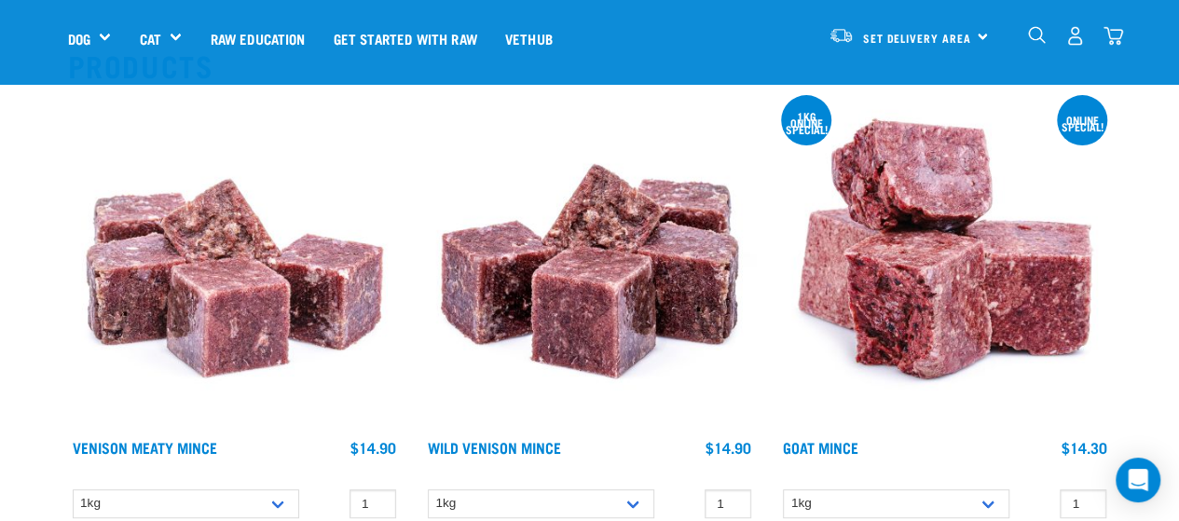
click at [602, 303] on img at bounding box center [589, 263] width 333 height 333
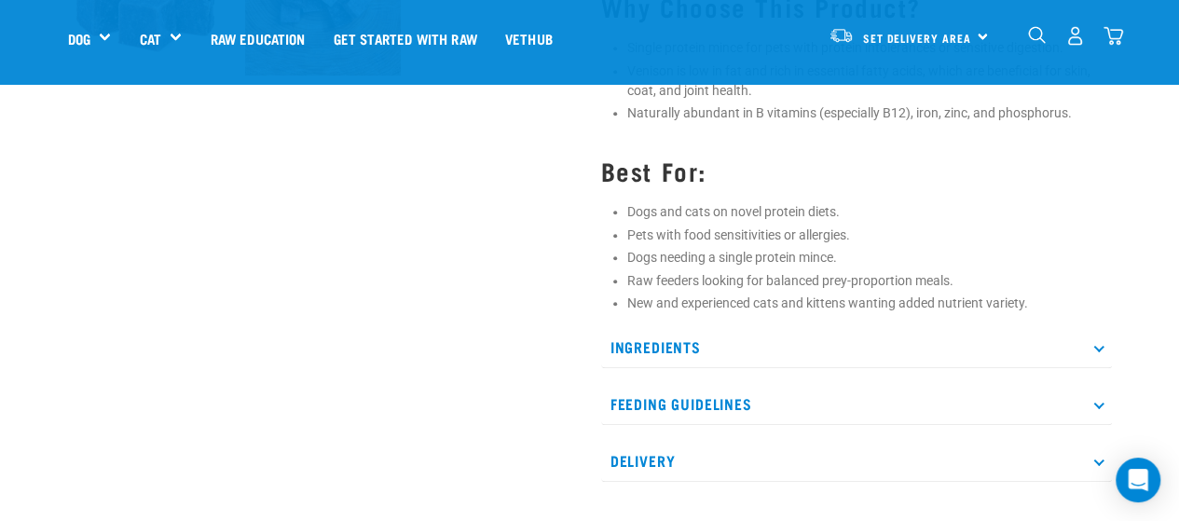
scroll to position [839, 0]
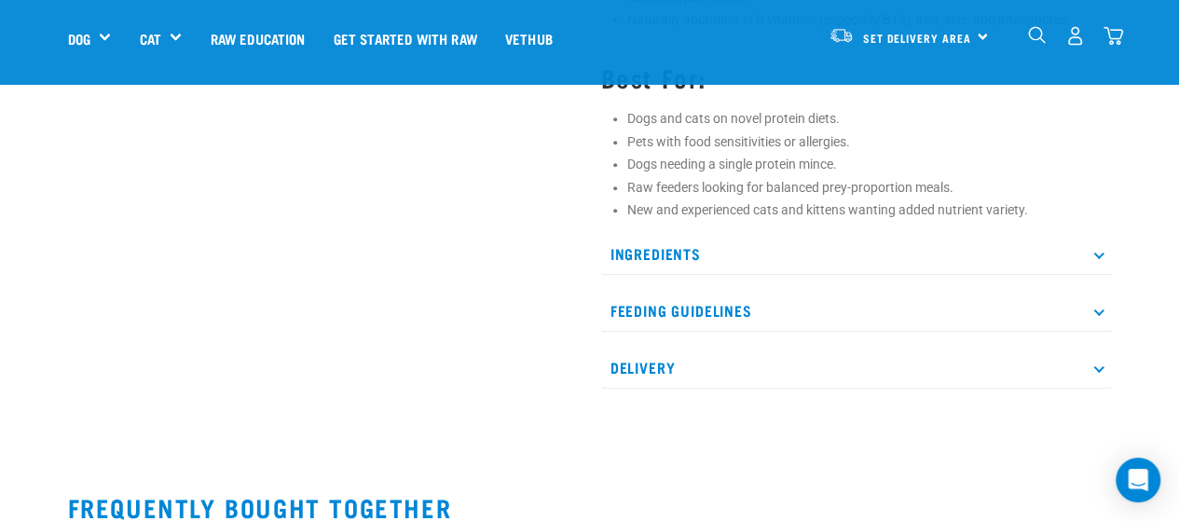
click at [809, 256] on p "Ingredients" at bounding box center [856, 254] width 511 height 42
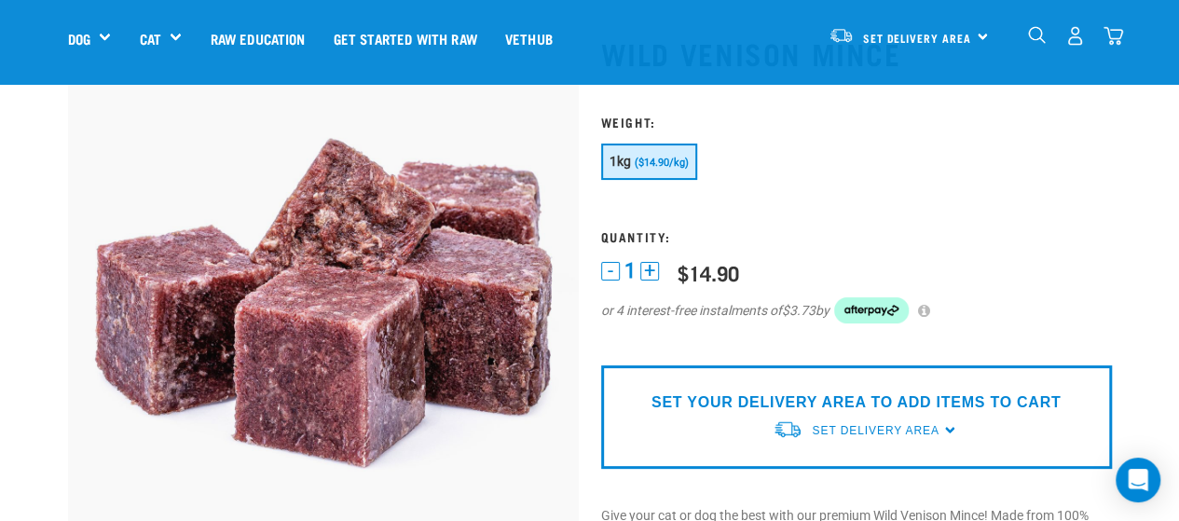
scroll to position [0, 0]
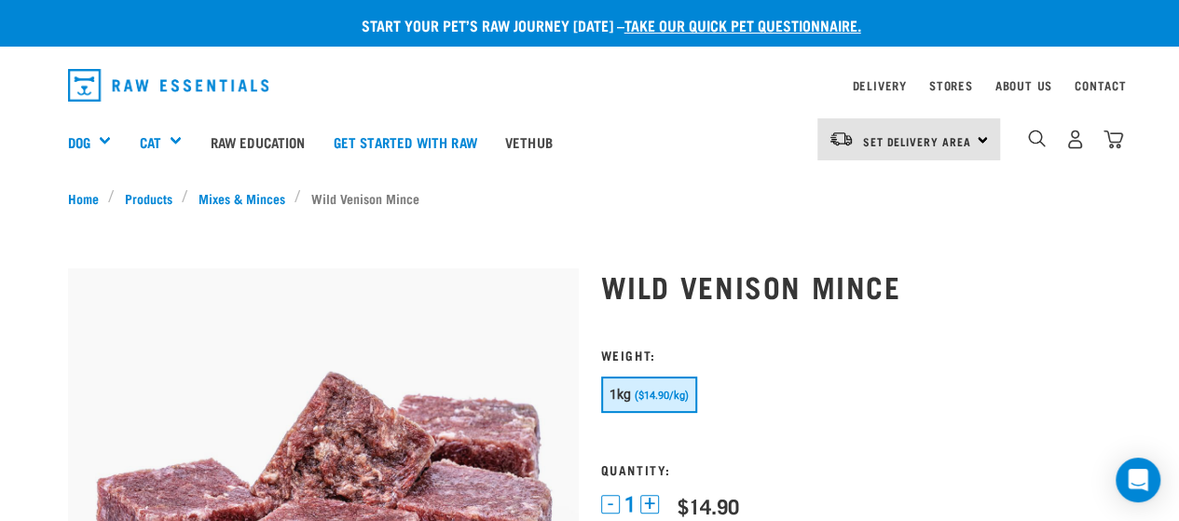
click at [682, 285] on h1 "Wild Venison Mince" at bounding box center [856, 286] width 511 height 34
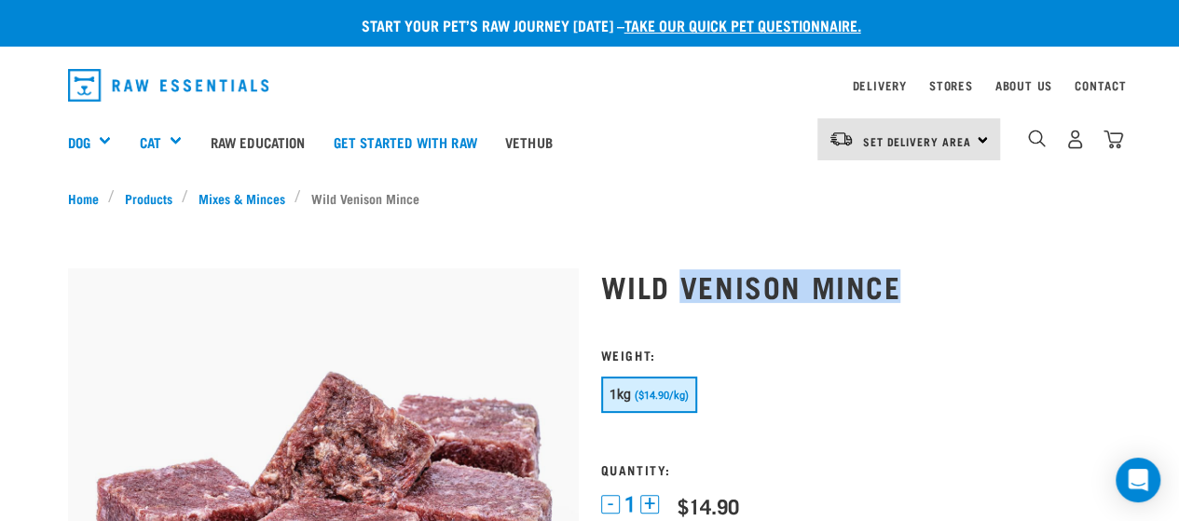
drag, startPoint x: 899, startPoint y: 283, endPoint x: 684, endPoint y: 284, distance: 214.4
click at [684, 284] on h1 "Wild Venison Mince" at bounding box center [856, 286] width 511 height 34
copy h1 "Venison Mince"
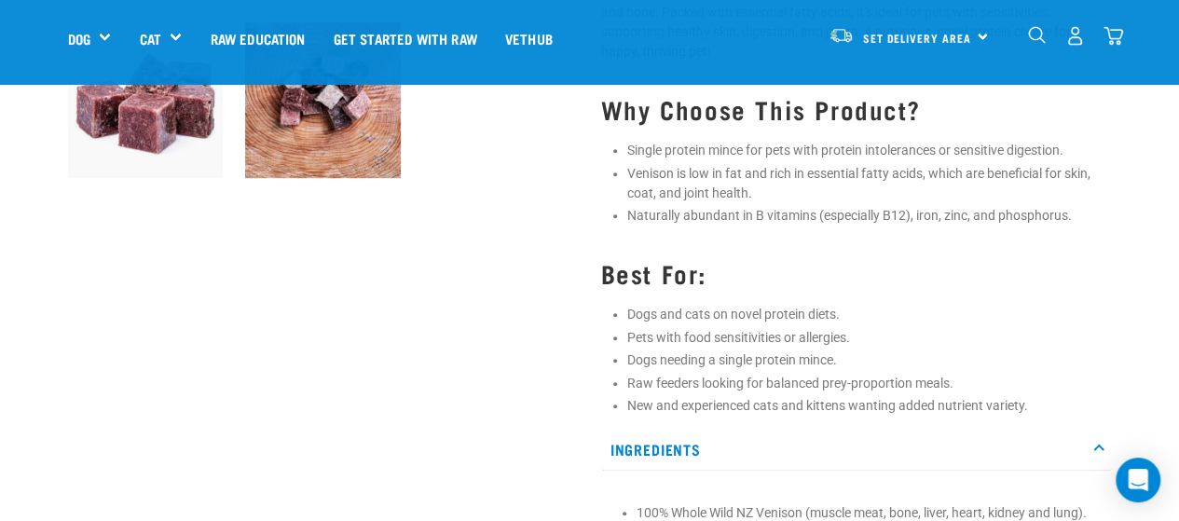
scroll to position [839, 0]
